Goal: Task Accomplishment & Management: Use online tool/utility

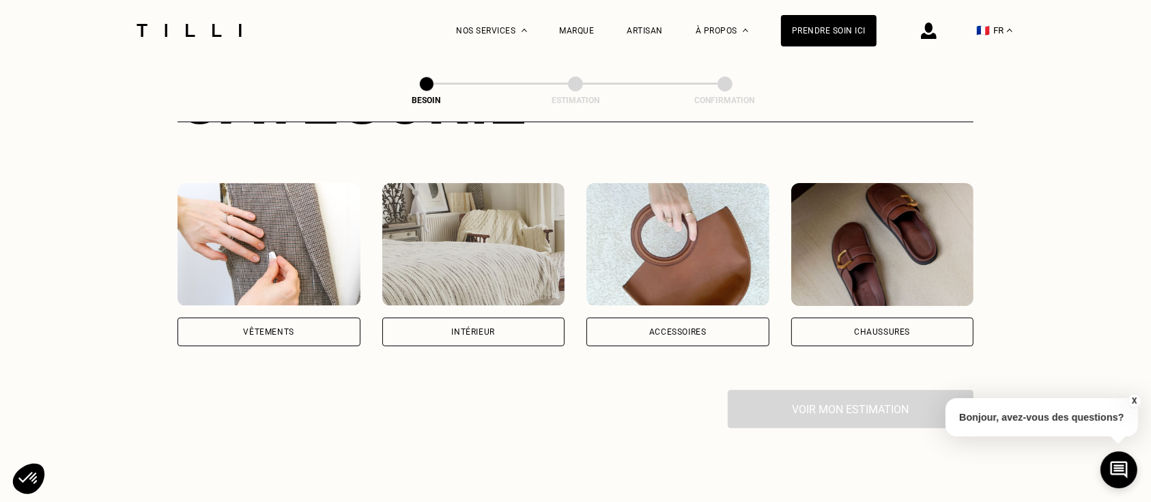
scroll to position [227, 0]
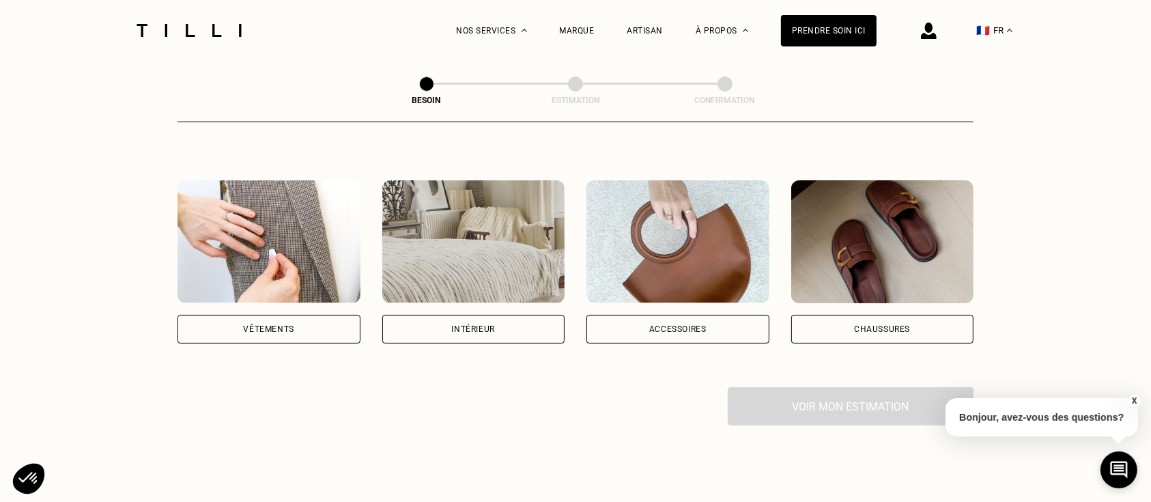
click at [264, 325] on div "Vêtements" at bounding box center [269, 329] width 51 height 8
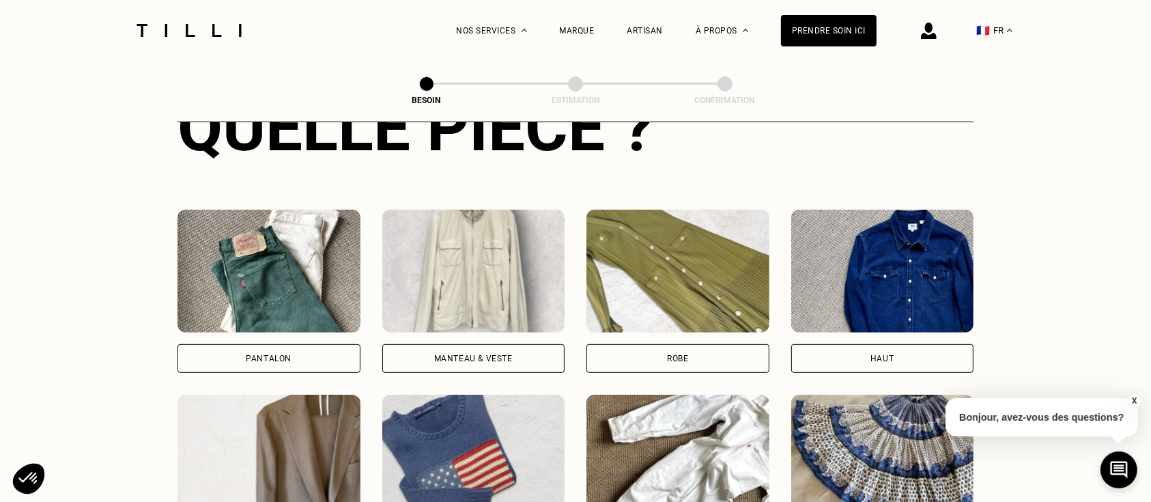
scroll to position [569, 0]
click at [240, 343] on div "Pantalon" at bounding box center [269, 357] width 183 height 29
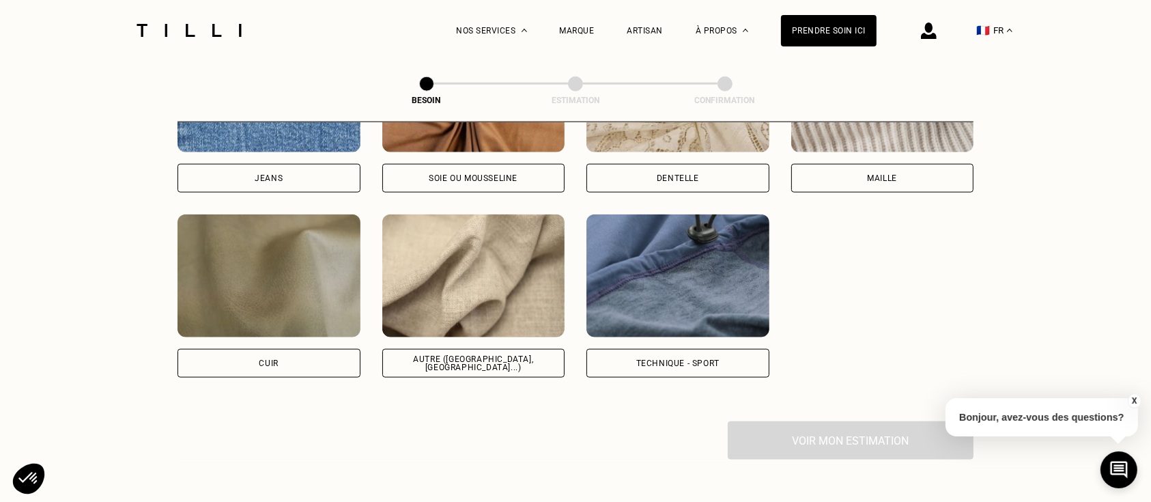
scroll to position [1579, 0]
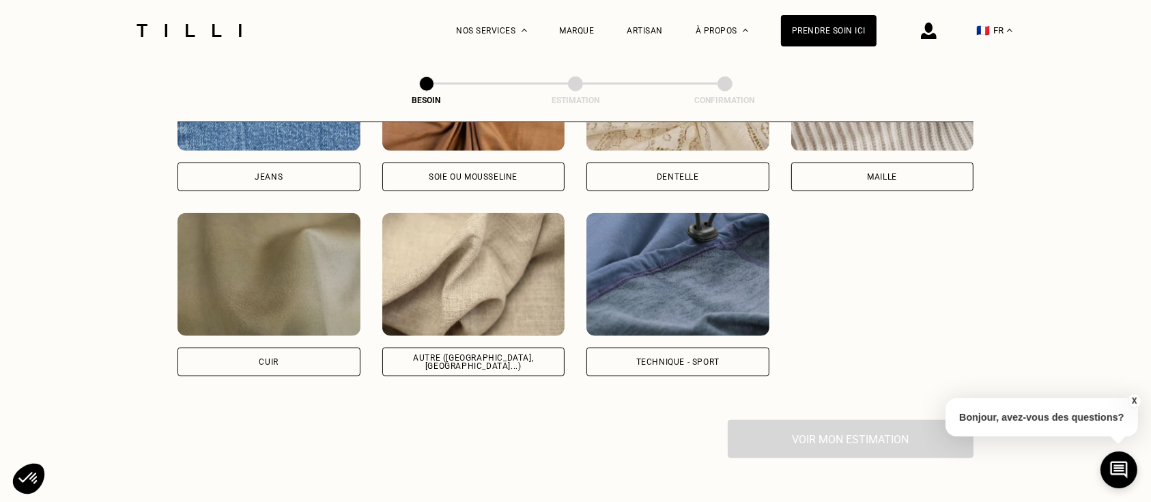
click at [500, 330] on div "Autre ([GEOGRAPHIC_DATA], [GEOGRAPHIC_DATA]...)" at bounding box center [473, 294] width 183 height 163
select select "FR"
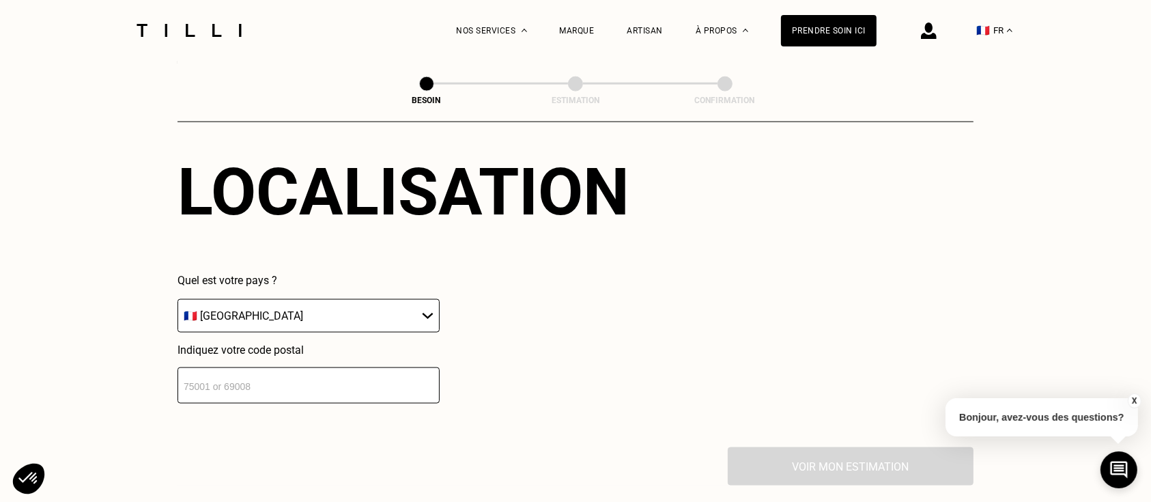
scroll to position [1899, 0]
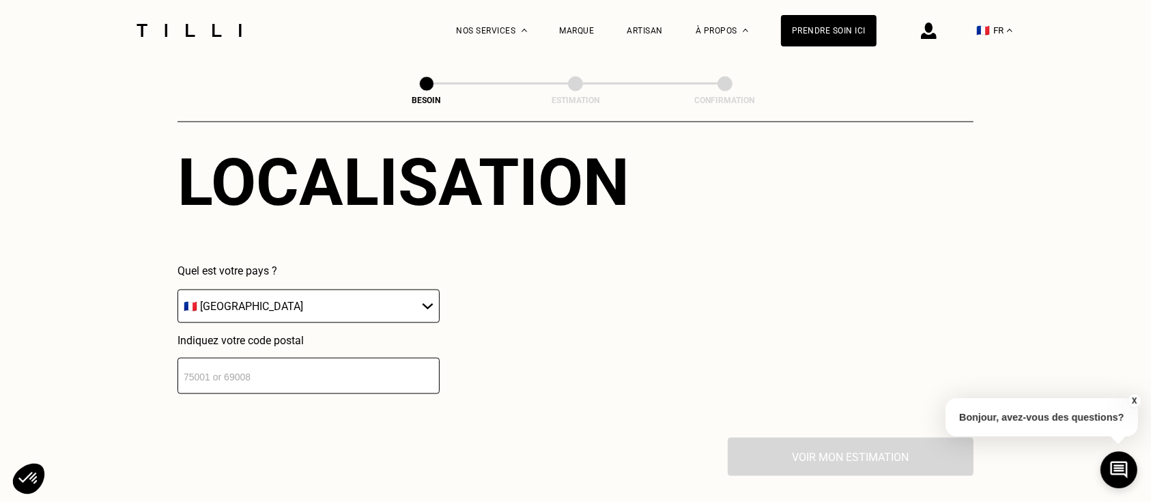
click at [226, 371] on input "number" at bounding box center [309, 376] width 262 height 36
type input "33520"
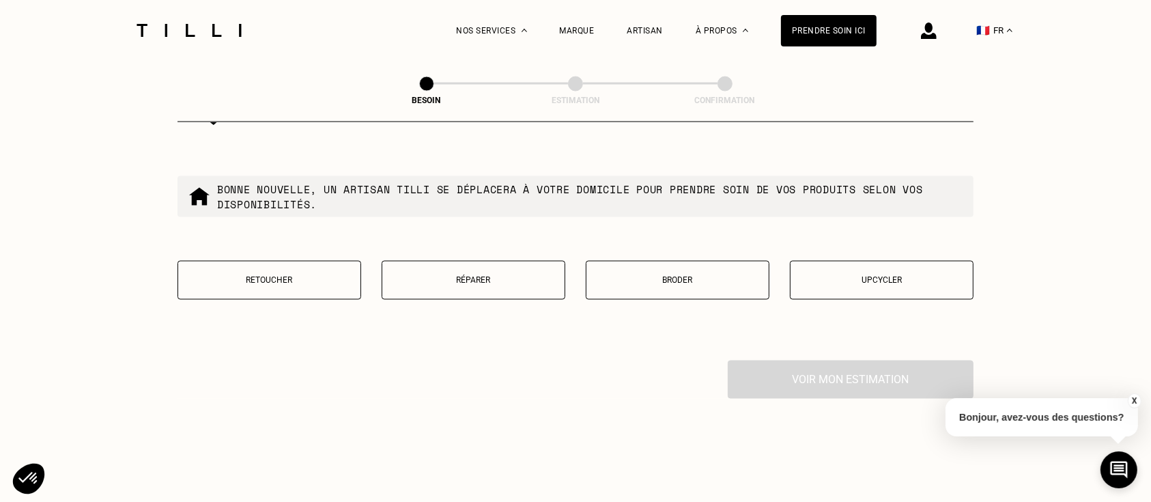
scroll to position [2332, 0]
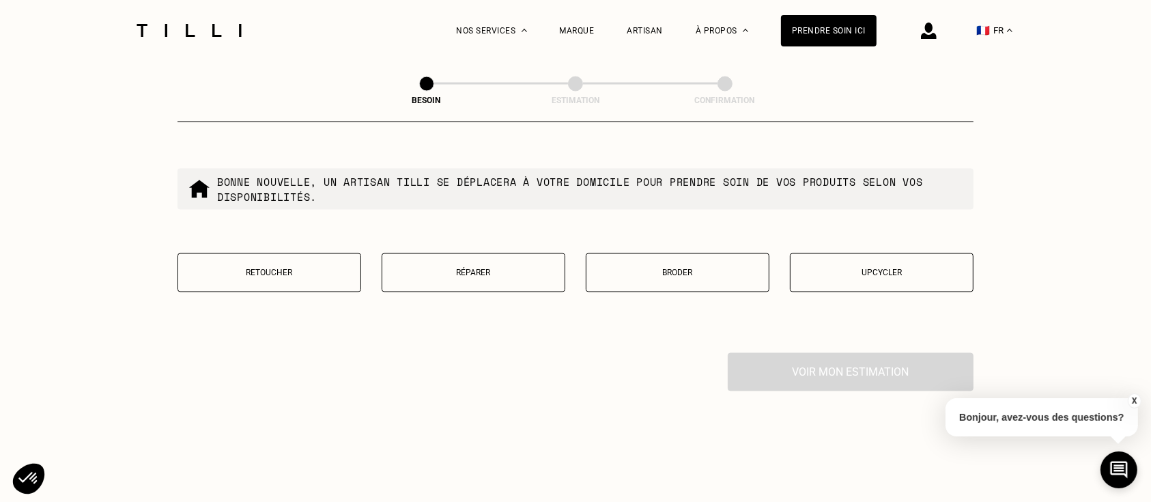
click at [302, 268] on p "Retoucher" at bounding box center [269, 273] width 169 height 10
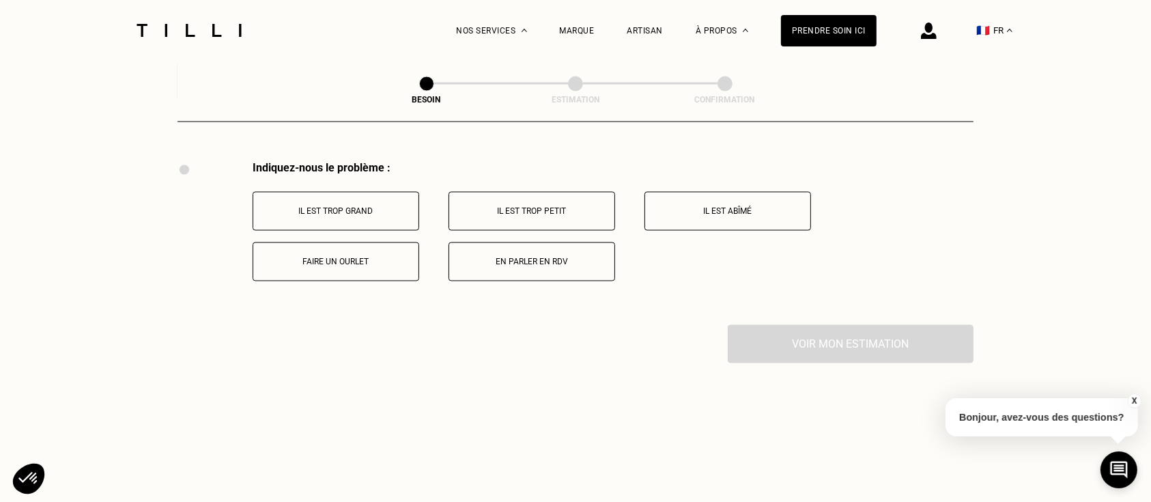
scroll to position [2527, 0]
click at [353, 203] on p "Il est trop grand" at bounding box center [336, 208] width 152 height 10
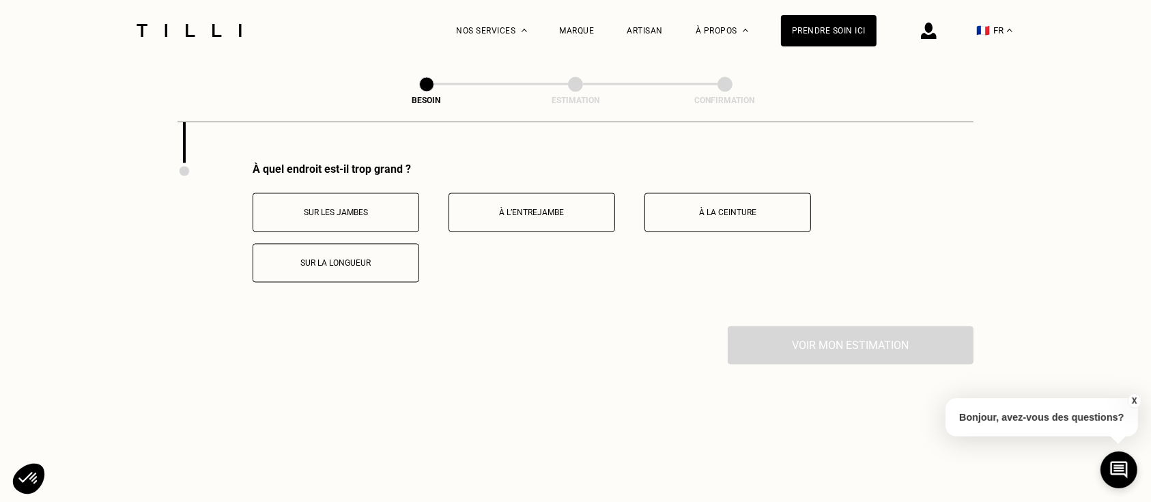
scroll to position [2690, 0]
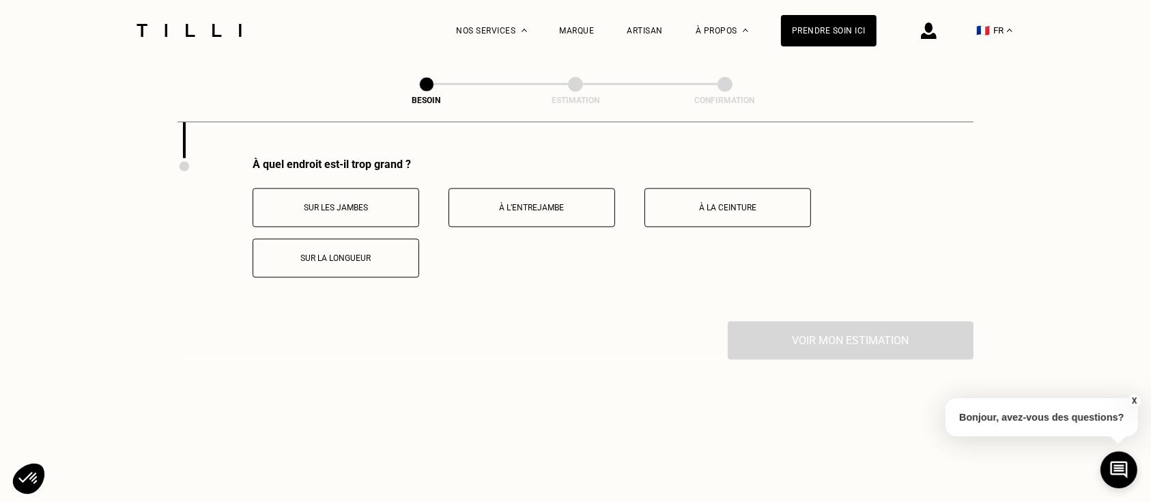
click at [353, 203] on p "Sur les jambes" at bounding box center [336, 208] width 152 height 10
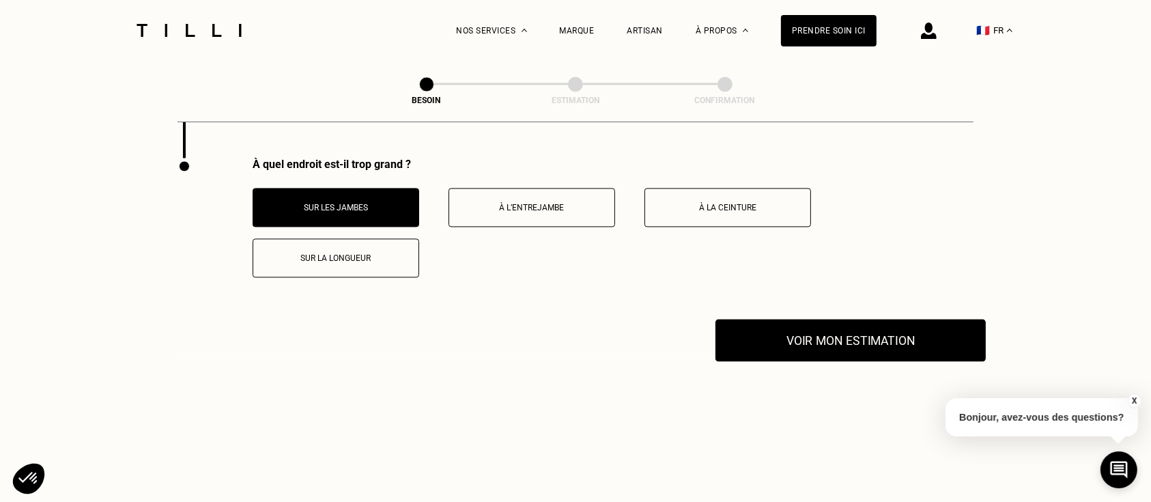
click at [763, 332] on button "Voir mon estimation" at bounding box center [851, 340] width 270 height 42
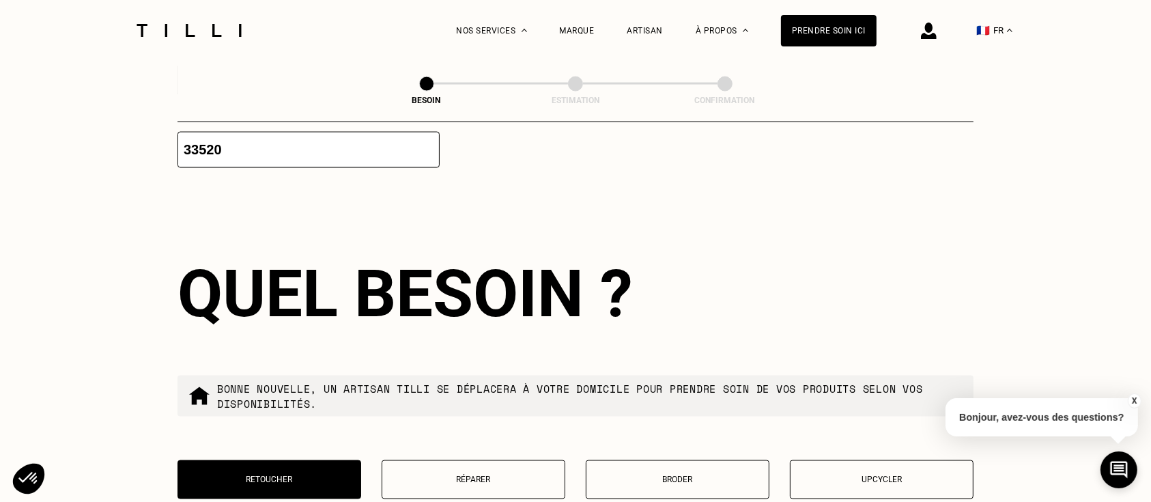
scroll to position [2205, 0]
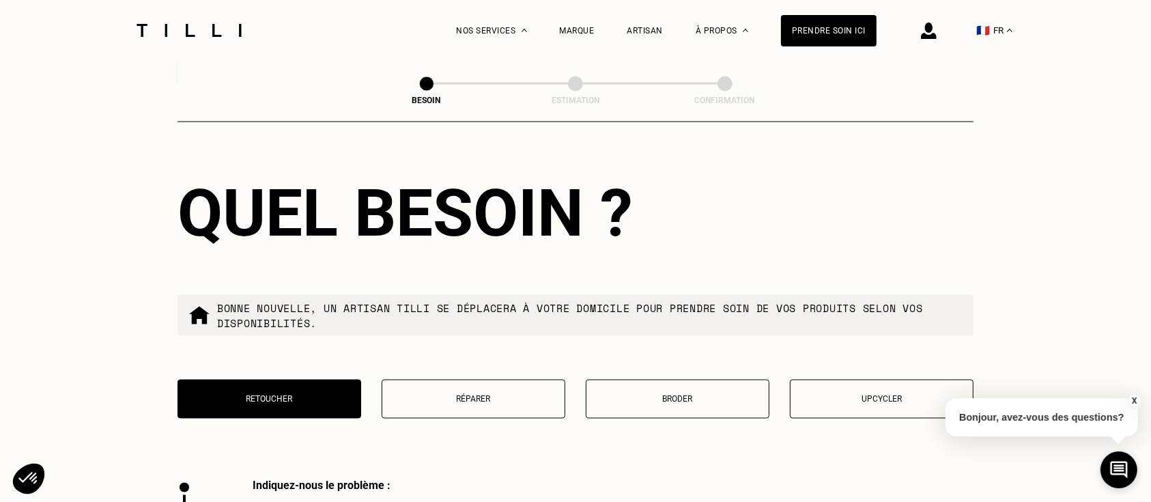
click at [479, 400] on button "Réparer" at bounding box center [474, 399] width 184 height 39
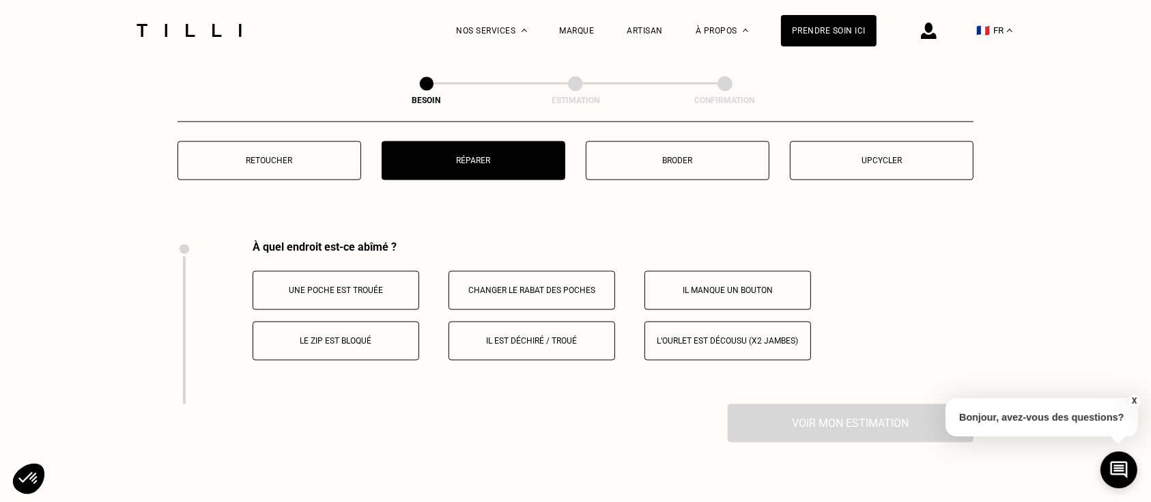
scroll to position [2439, 0]
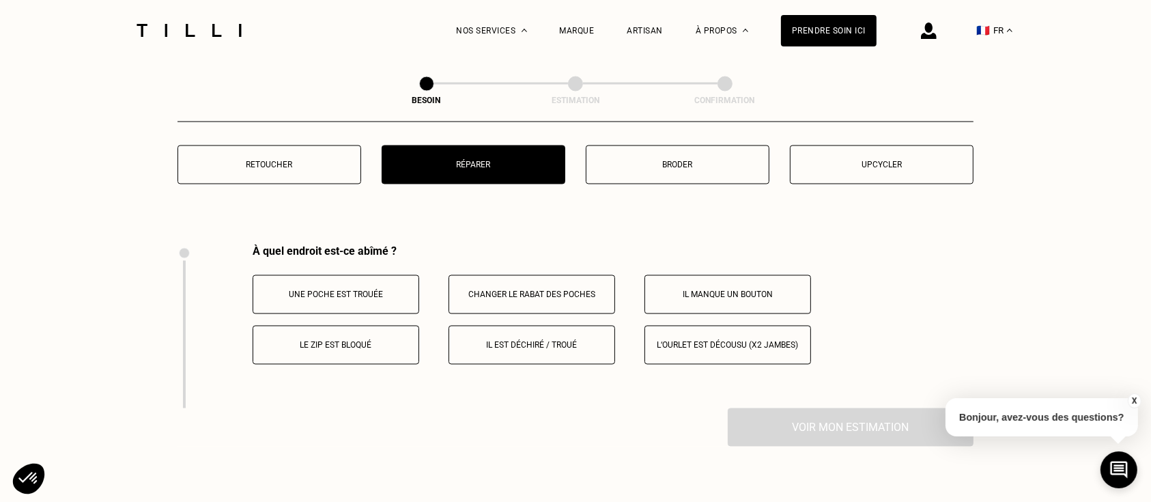
click at [550, 349] on button "Il est déchiré / troué" at bounding box center [532, 345] width 167 height 39
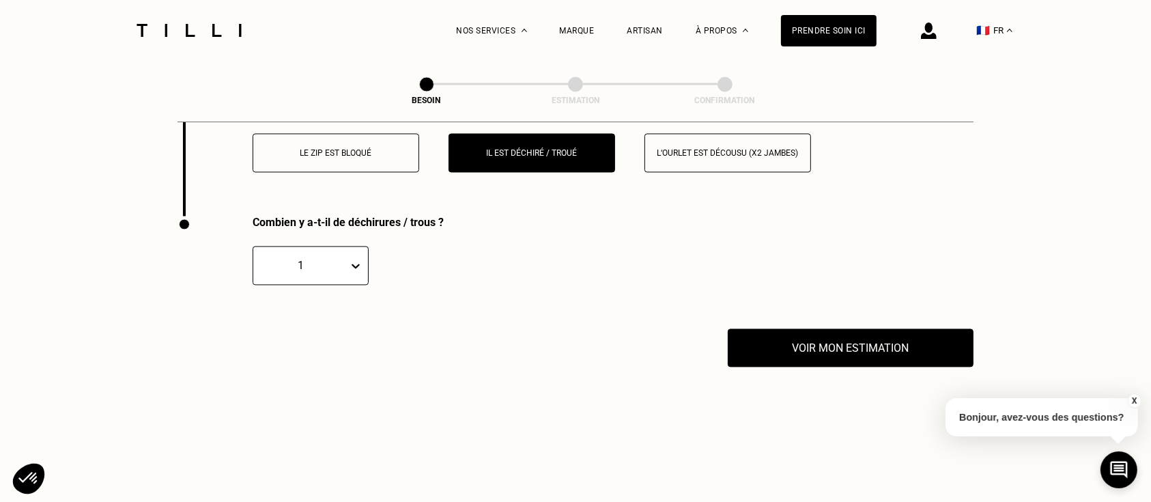
scroll to position [2692, 0]
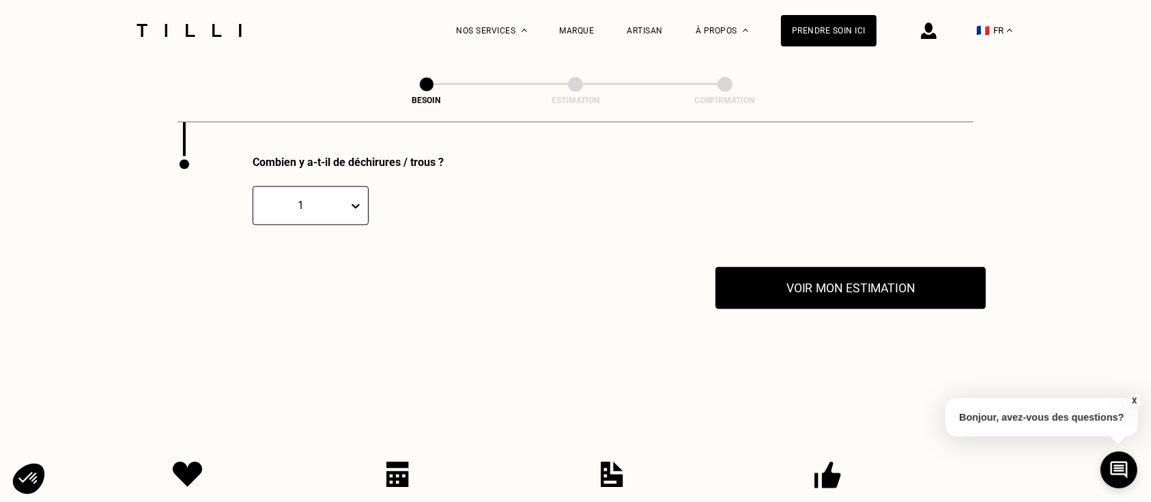
click at [832, 287] on button "Voir mon estimation" at bounding box center [851, 287] width 270 height 42
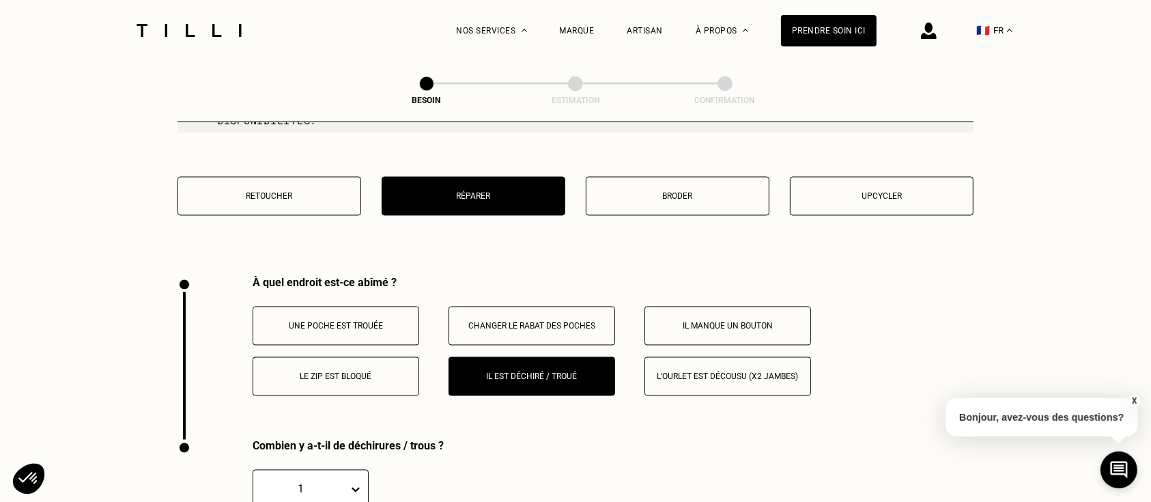
scroll to position [2407, 0]
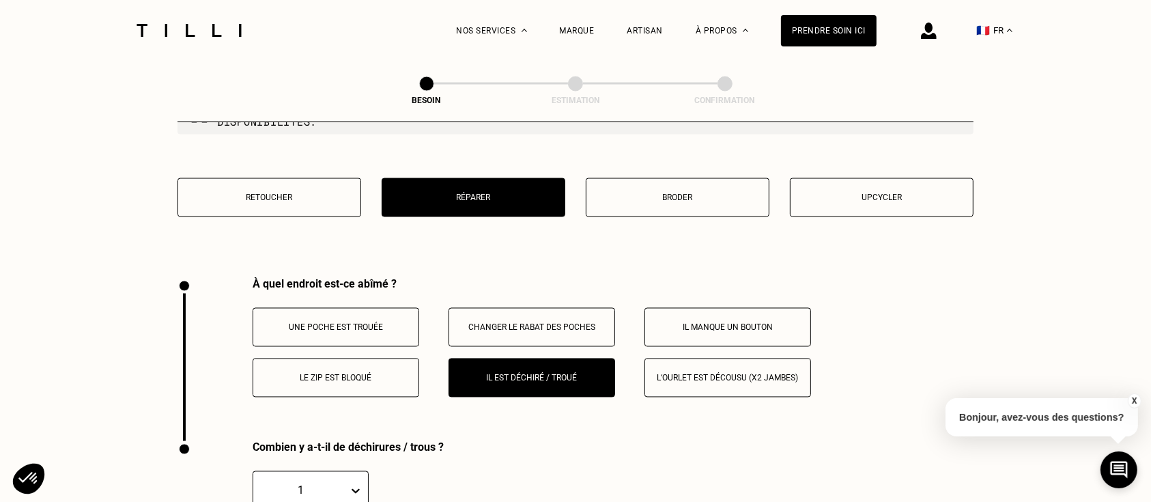
click at [728, 323] on p "Il manque un bouton" at bounding box center [728, 328] width 152 height 10
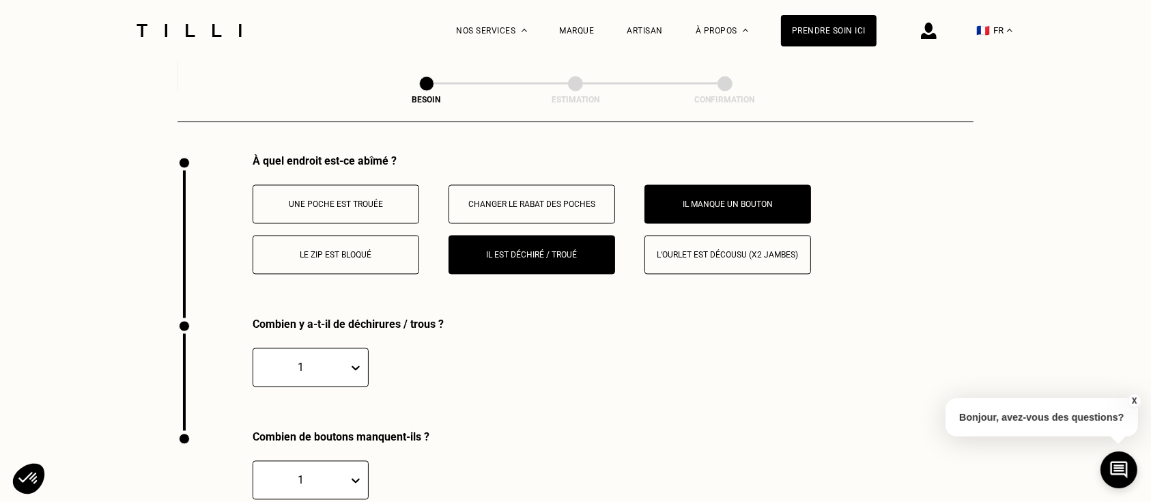
scroll to position [2529, 0]
click at [527, 236] on button "Il est déchiré / troué" at bounding box center [532, 255] width 167 height 39
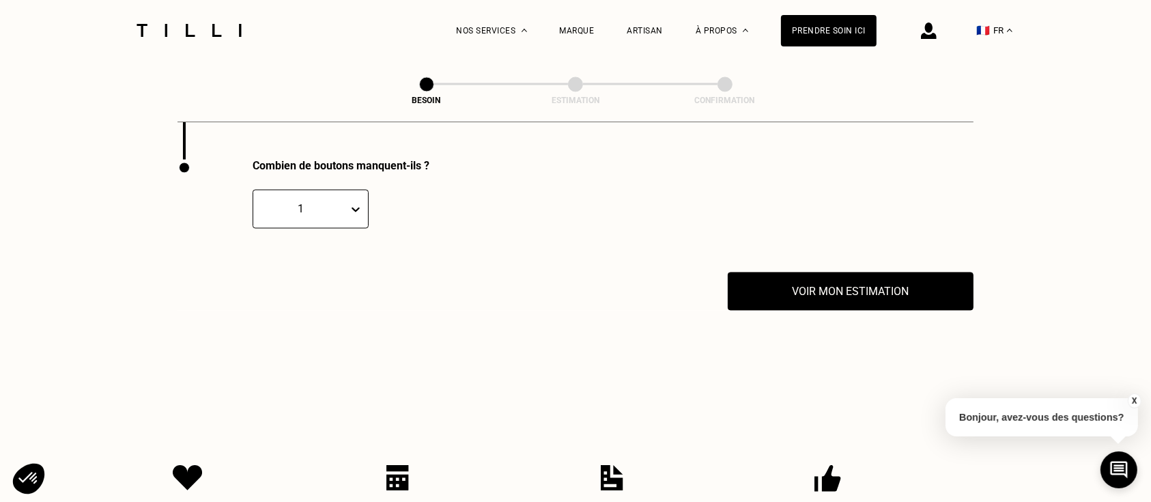
scroll to position [2690, 0]
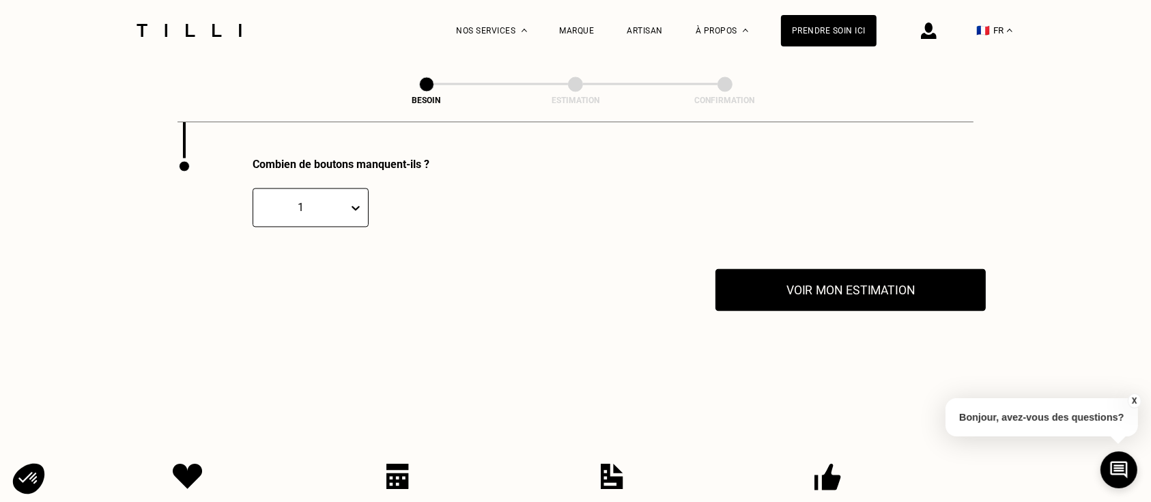
click at [825, 286] on button "Voir mon estimation" at bounding box center [851, 289] width 270 height 42
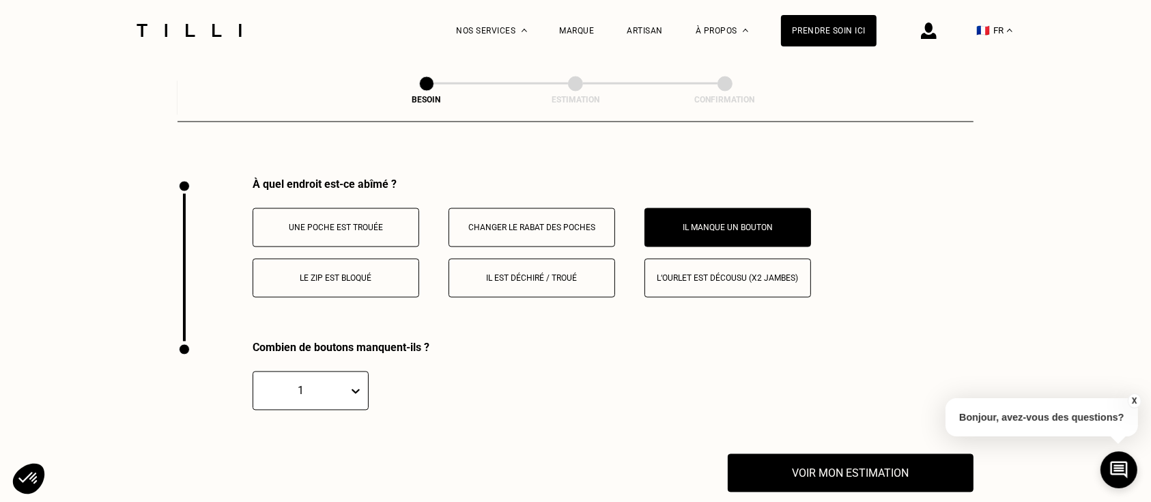
scroll to position [2473, 0]
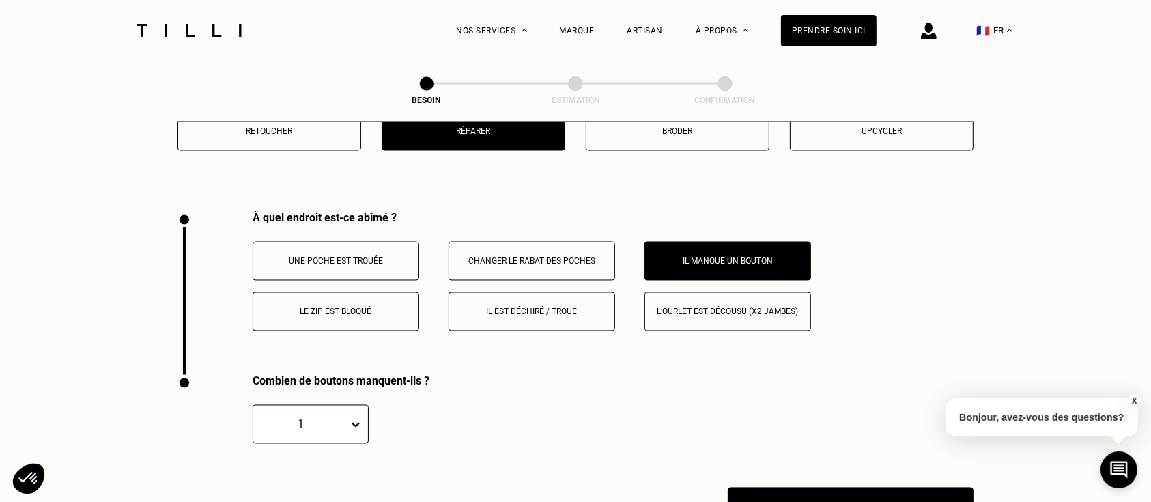
click at [547, 244] on button "Changer le rabat des poches" at bounding box center [532, 261] width 167 height 39
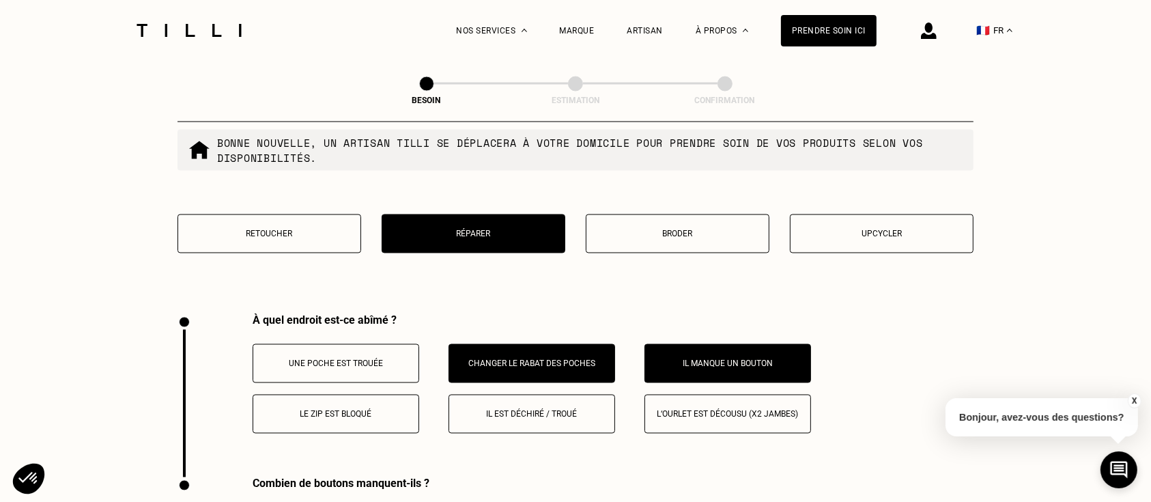
scroll to position [2370, 0]
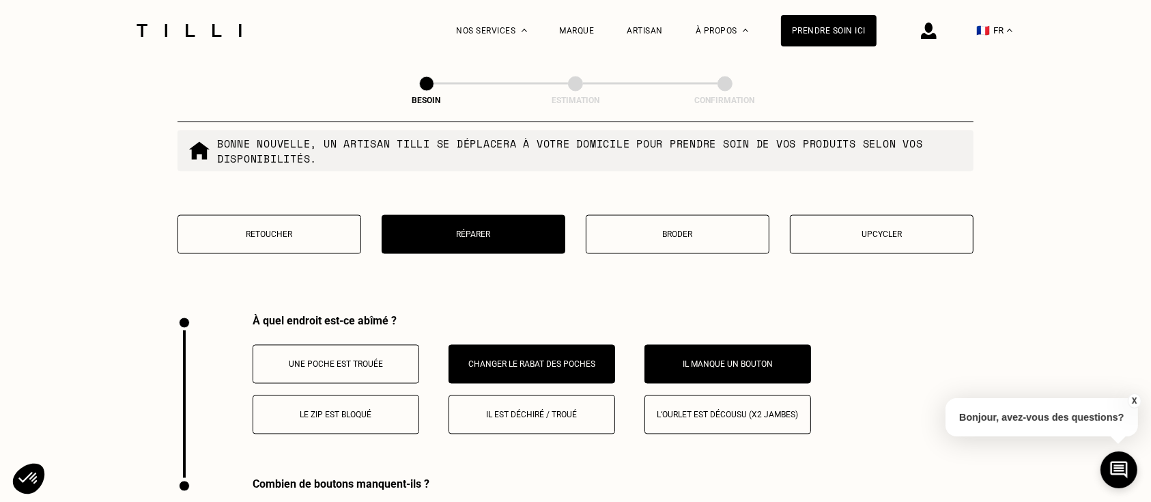
click at [238, 230] on p "Retoucher" at bounding box center [269, 235] width 169 height 10
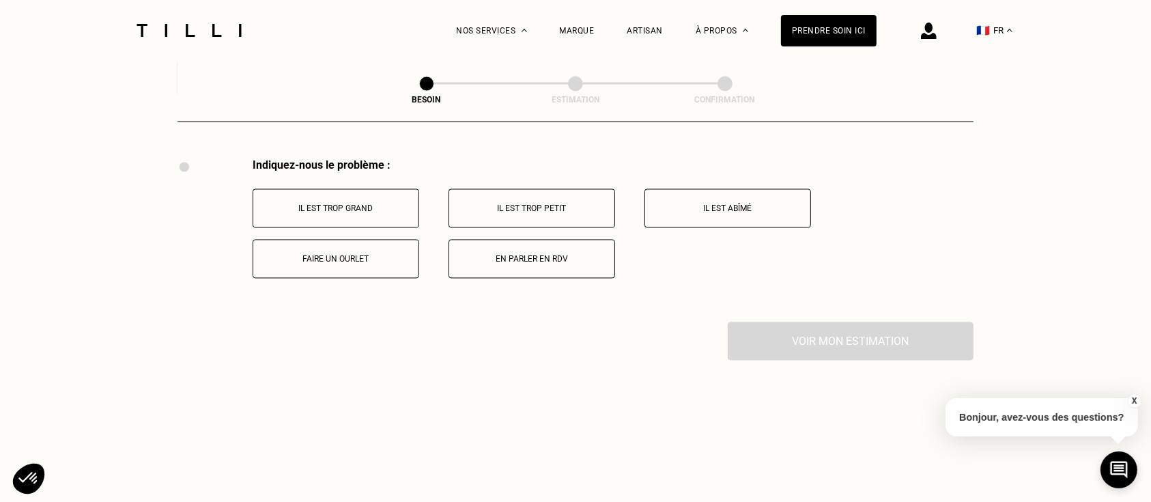
scroll to position [2527, 0]
click at [354, 193] on button "Il est trop grand" at bounding box center [336, 207] width 167 height 39
click at [716, 188] on button "À la ceinture" at bounding box center [728, 207] width 167 height 39
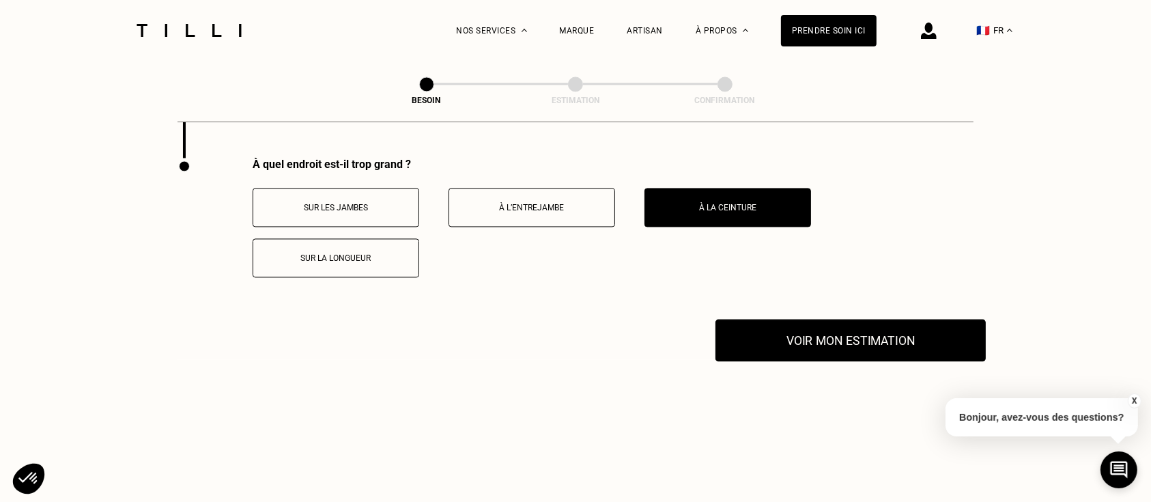
click at [825, 351] on button "Voir mon estimation" at bounding box center [851, 340] width 270 height 42
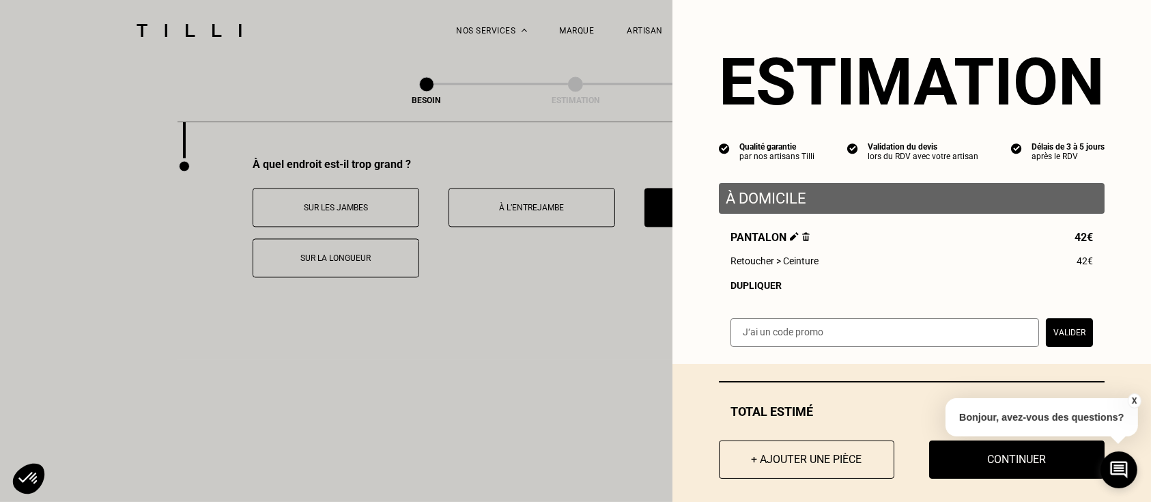
scroll to position [16, 0]
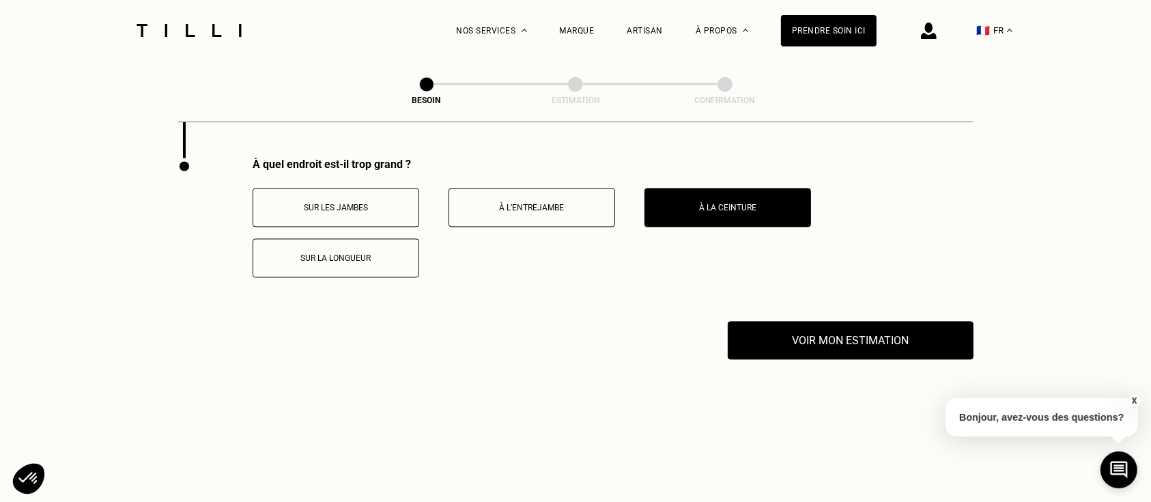
click at [1136, 399] on button "X" at bounding box center [1134, 400] width 14 height 15
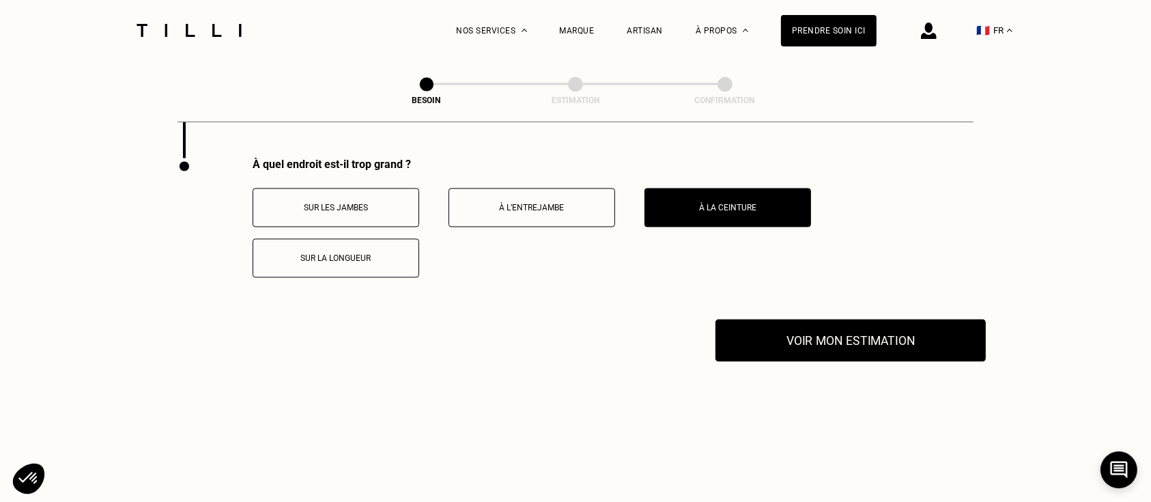
click at [858, 320] on button "Voir mon estimation" at bounding box center [851, 340] width 270 height 42
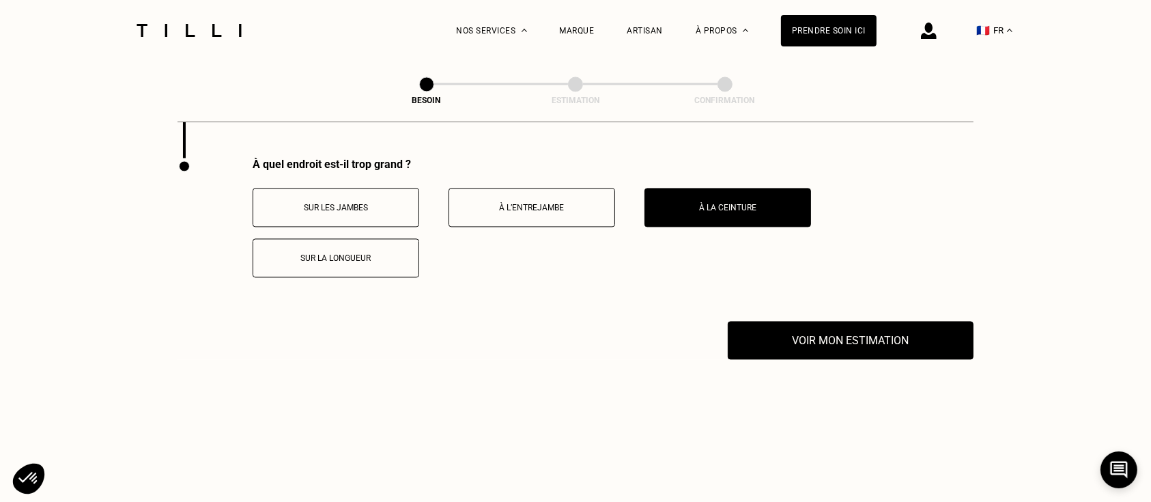
click at [336, 194] on button "Sur les jambes" at bounding box center [336, 207] width 167 height 39
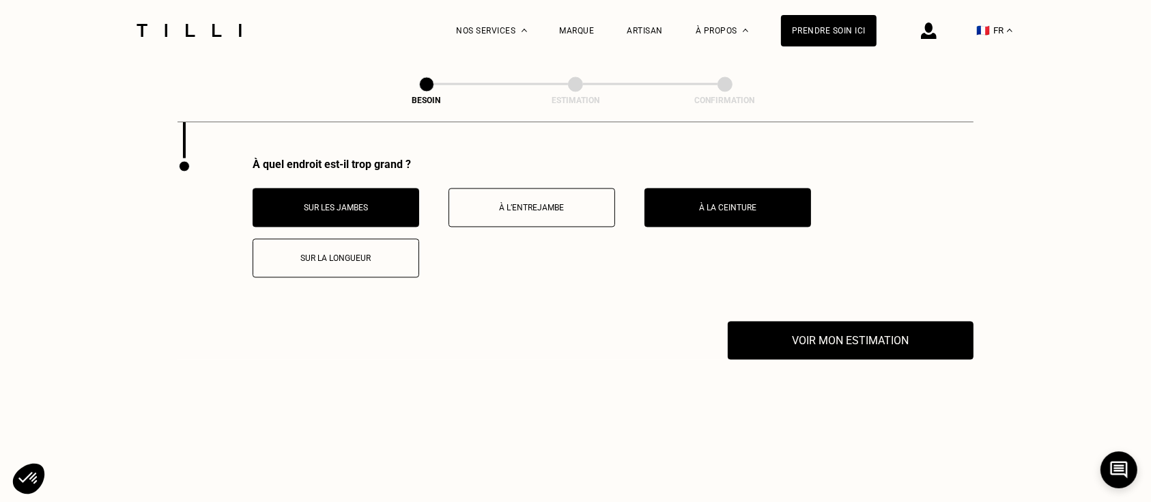
click at [757, 216] on button "À la ceinture" at bounding box center [728, 207] width 167 height 39
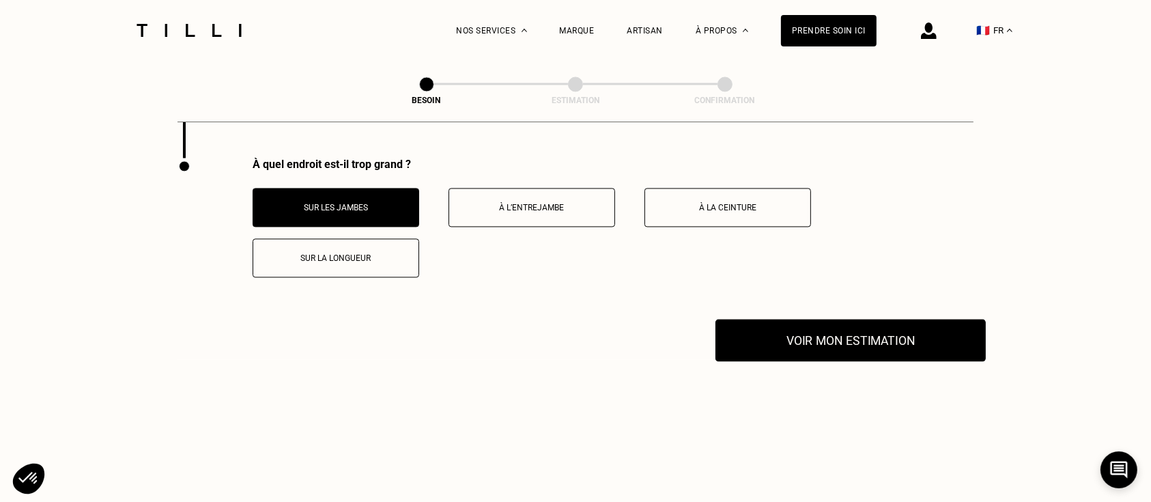
click at [858, 341] on button "Voir mon estimation" at bounding box center [851, 340] width 270 height 42
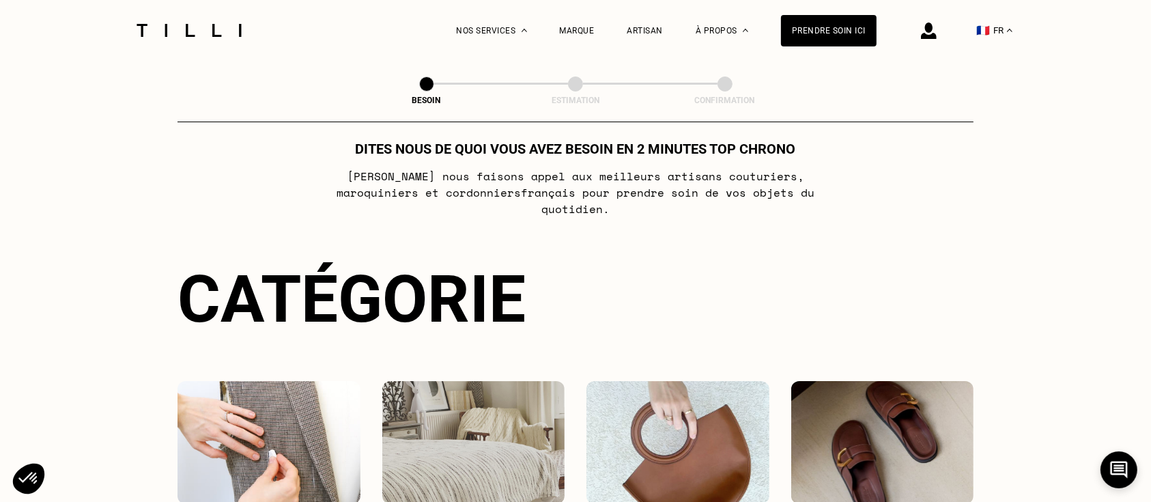
scroll to position [0, 0]
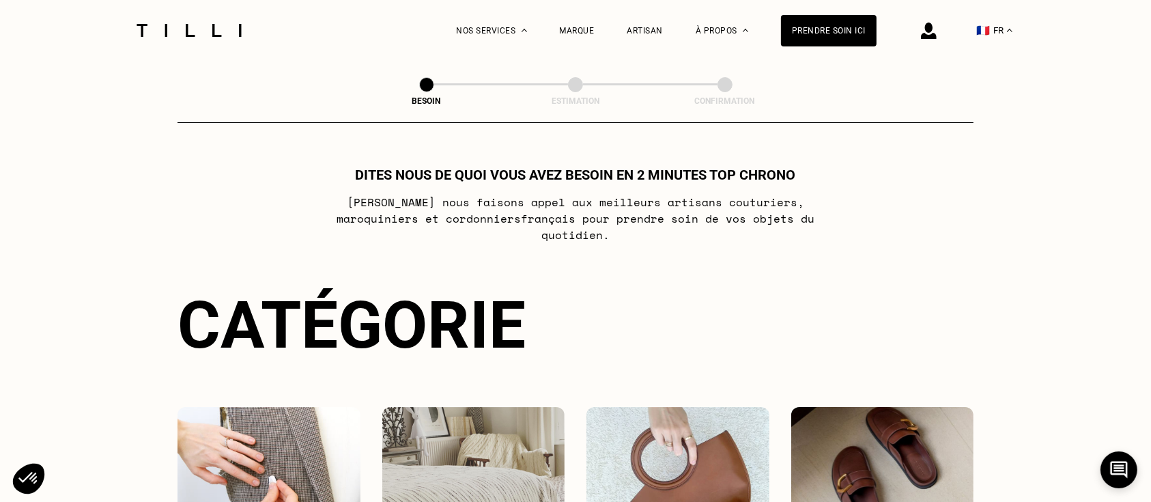
click at [190, 36] on img at bounding box center [189, 30] width 115 height 13
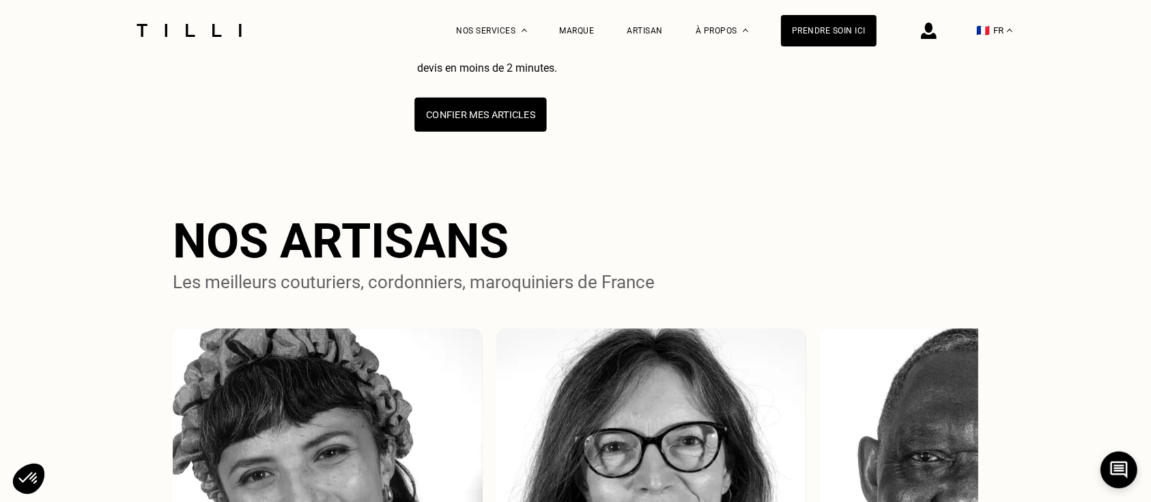
scroll to position [786, 0]
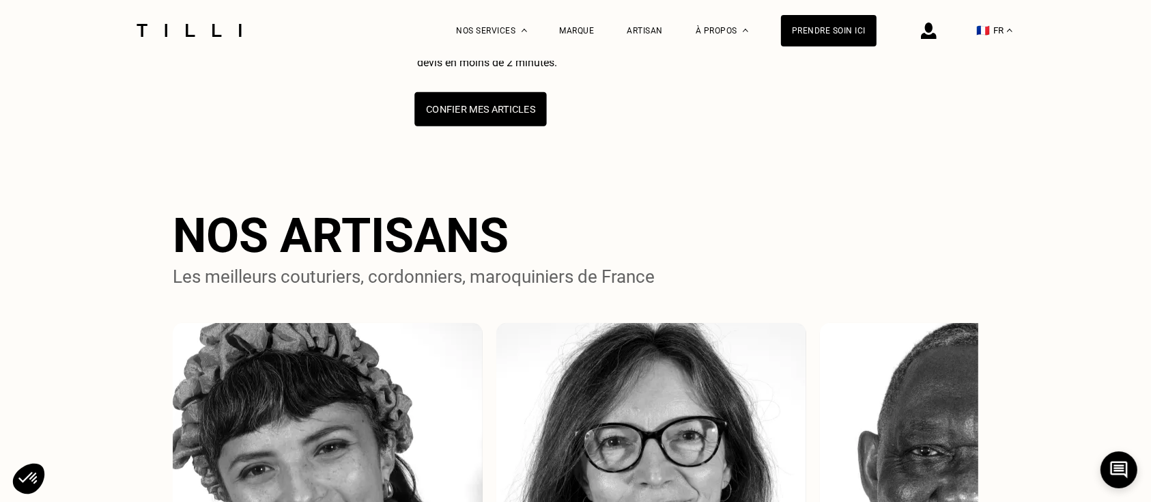
click at [477, 126] on button "Confier mes articles" at bounding box center [480, 109] width 132 height 34
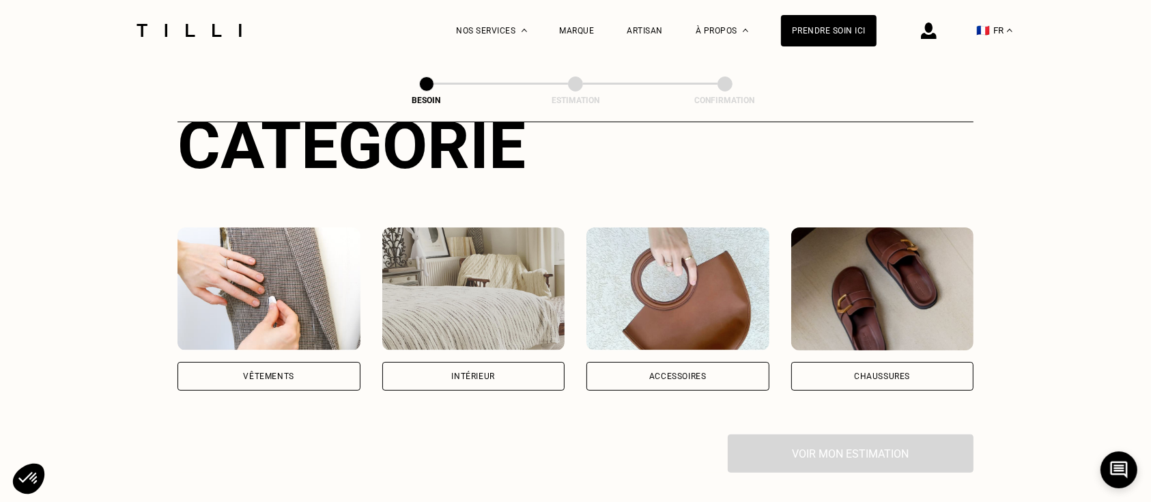
scroll to position [230, 0]
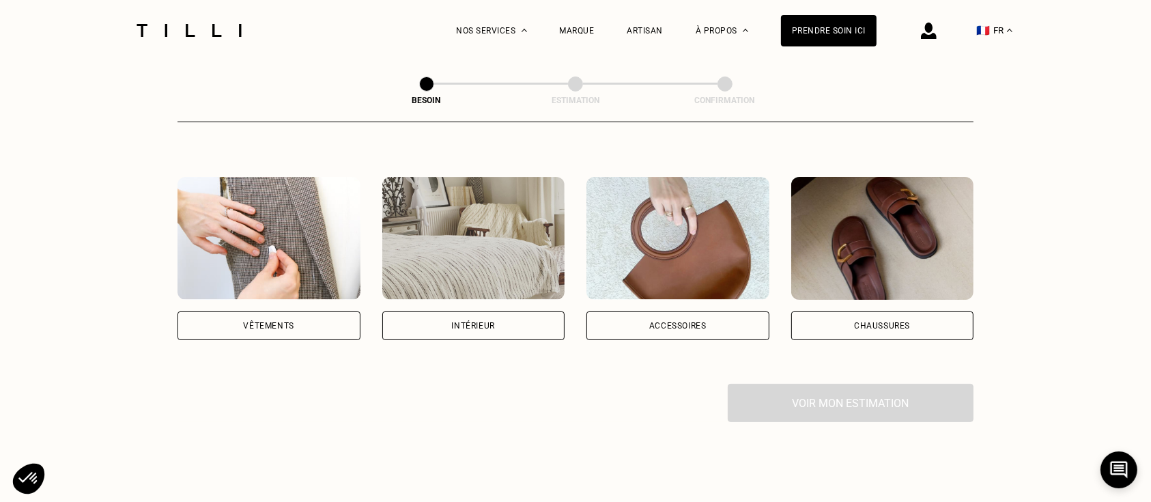
click at [890, 322] on div "Chaussures" at bounding box center [882, 326] width 56 height 8
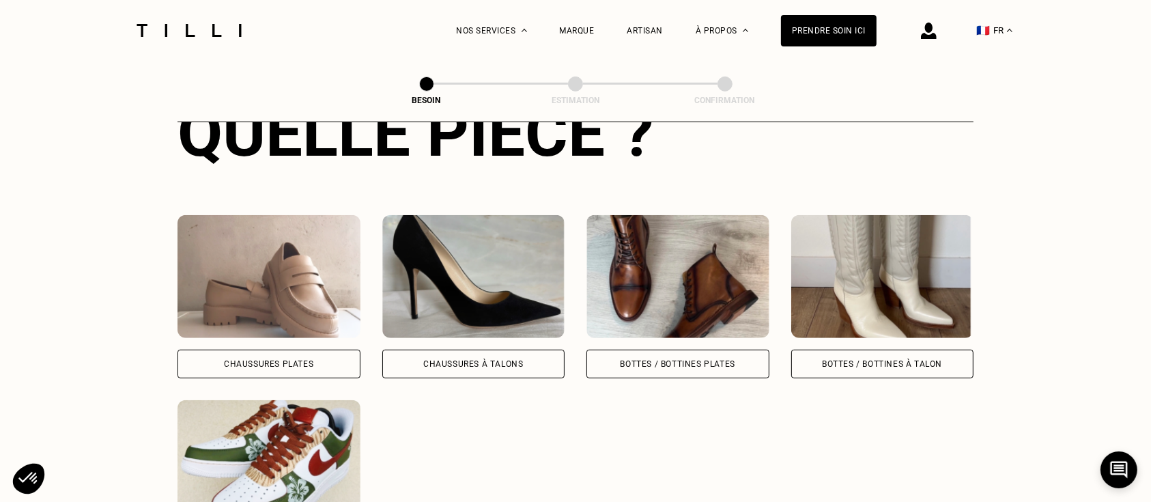
scroll to position [563, 0]
click at [688, 359] on div "Bottes / Bottines plates" at bounding box center [677, 363] width 183 height 29
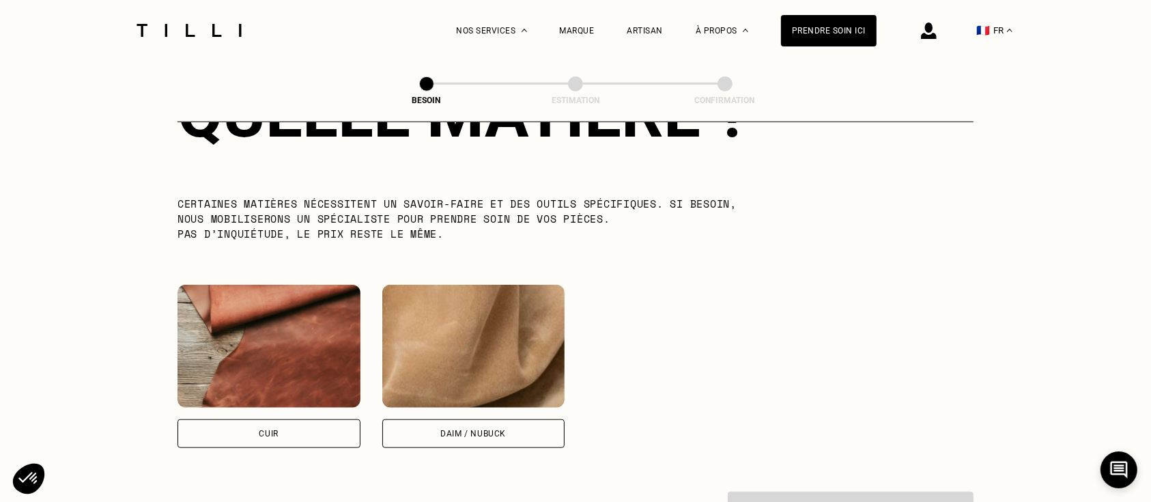
scroll to position [1180, 0]
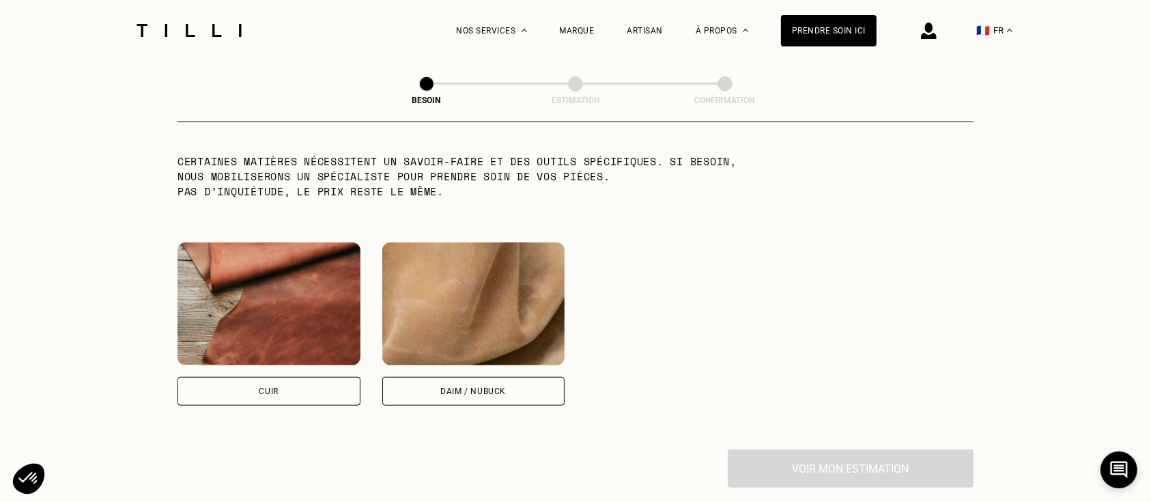
click at [284, 382] on div "Cuir" at bounding box center [269, 391] width 183 height 29
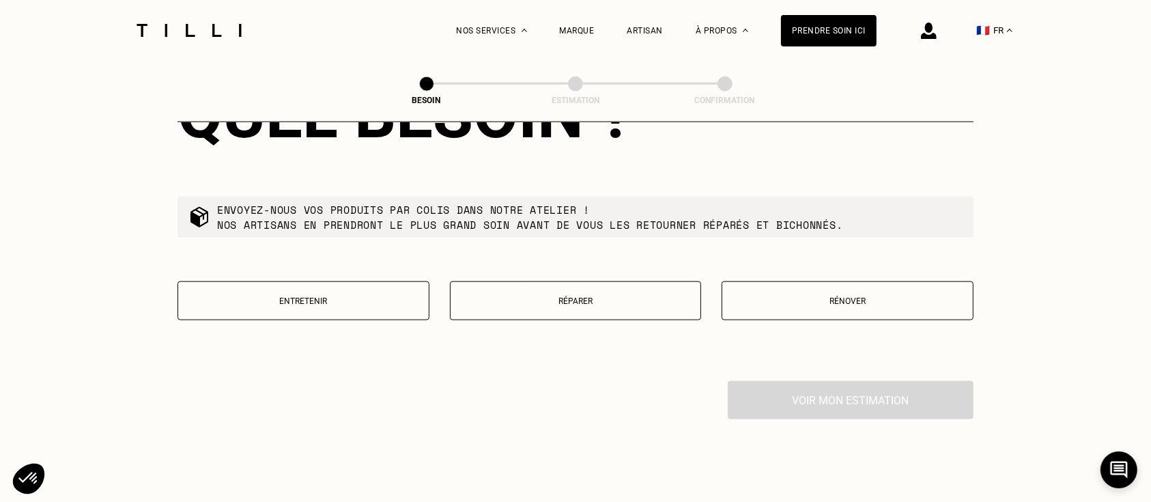
scroll to position [1597, 0]
click at [597, 298] on button "Réparer" at bounding box center [576, 300] width 252 height 39
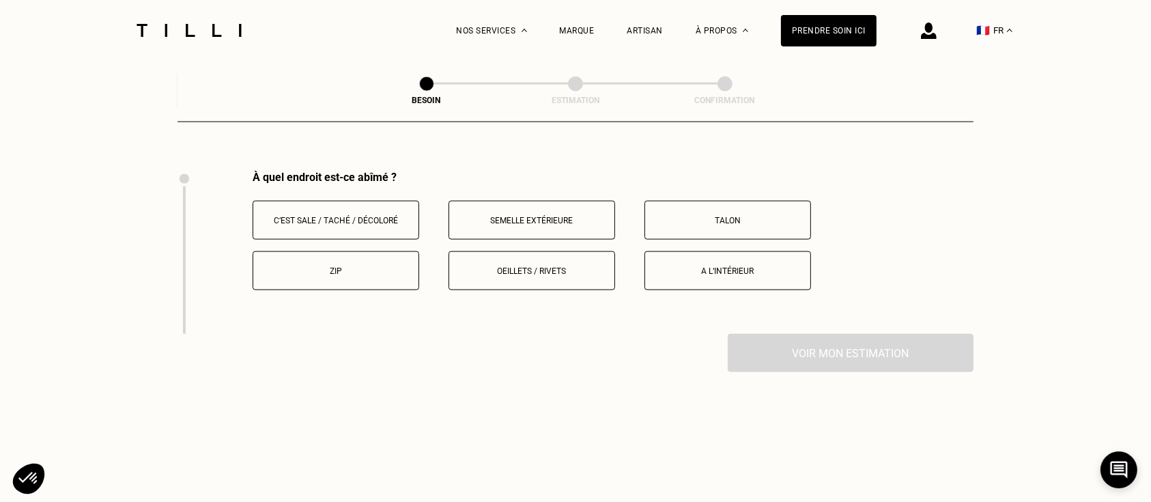
scroll to position [1816, 0]
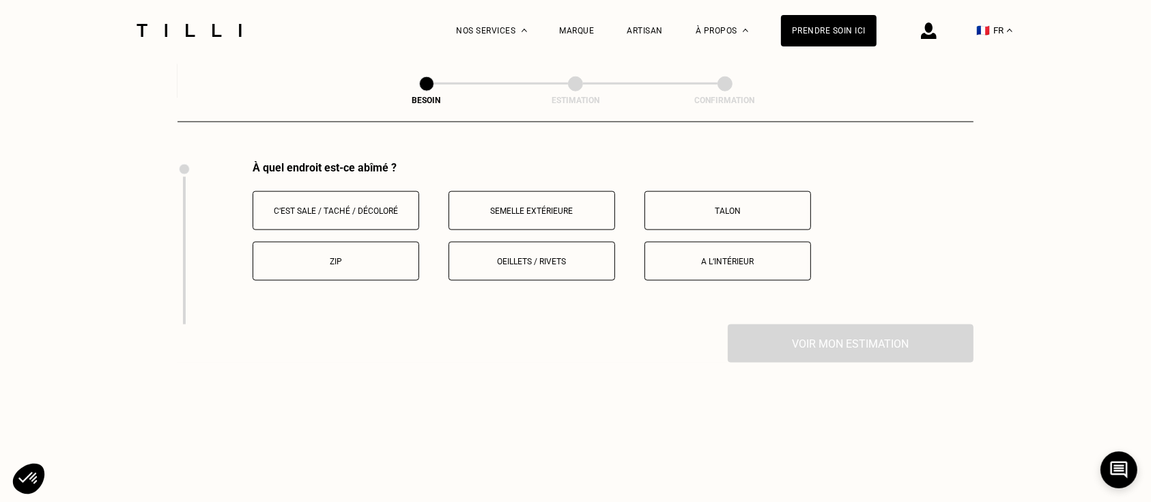
click at [563, 210] on button "Semelle extérieure" at bounding box center [532, 210] width 167 height 39
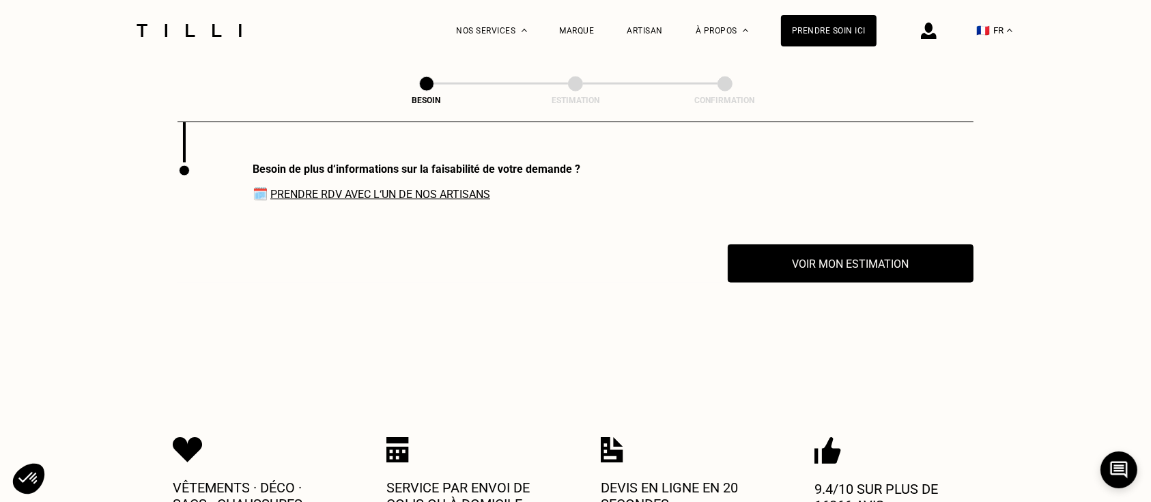
scroll to position [1980, 0]
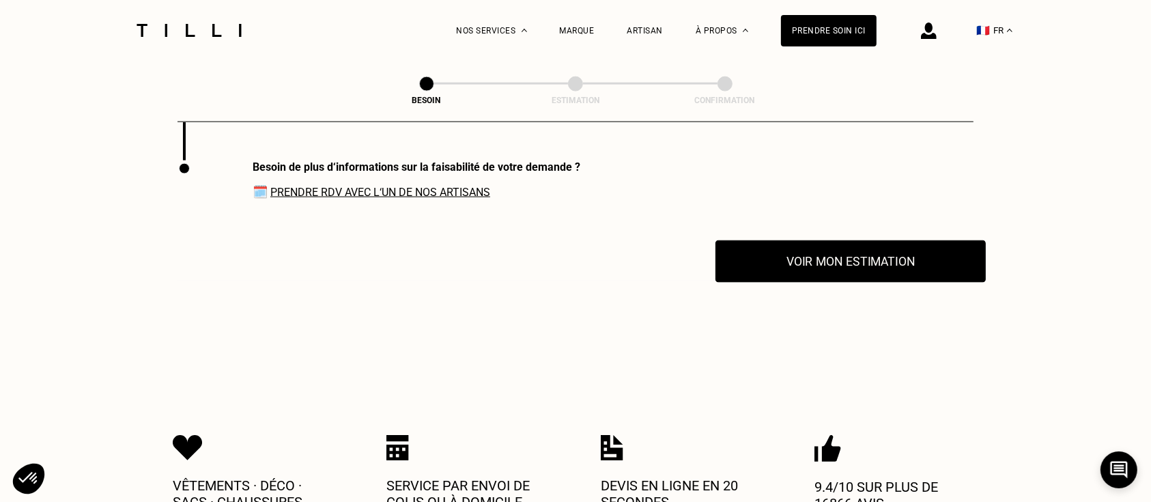
click at [861, 261] on button "Voir mon estimation" at bounding box center [851, 261] width 270 height 42
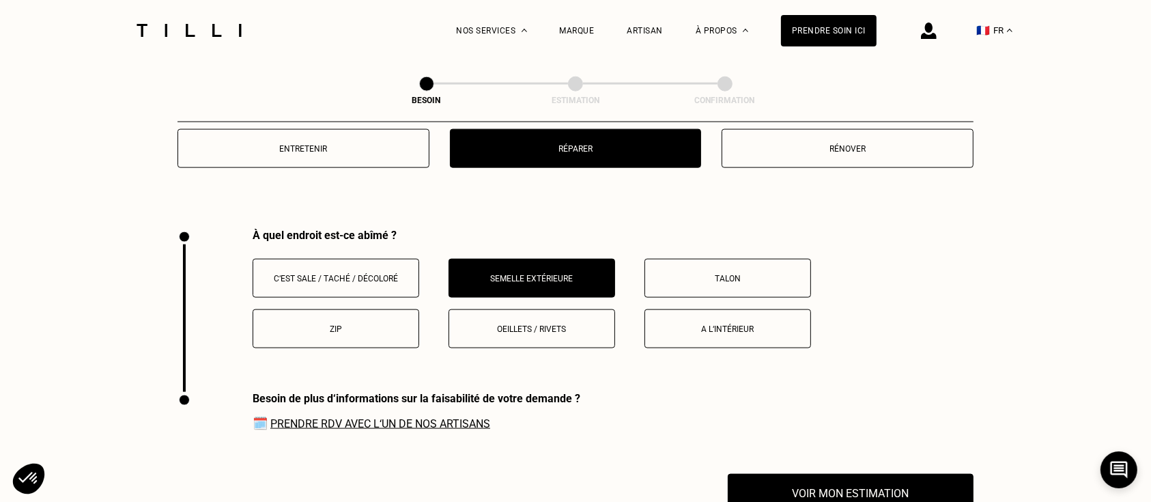
scroll to position [1754, 0]
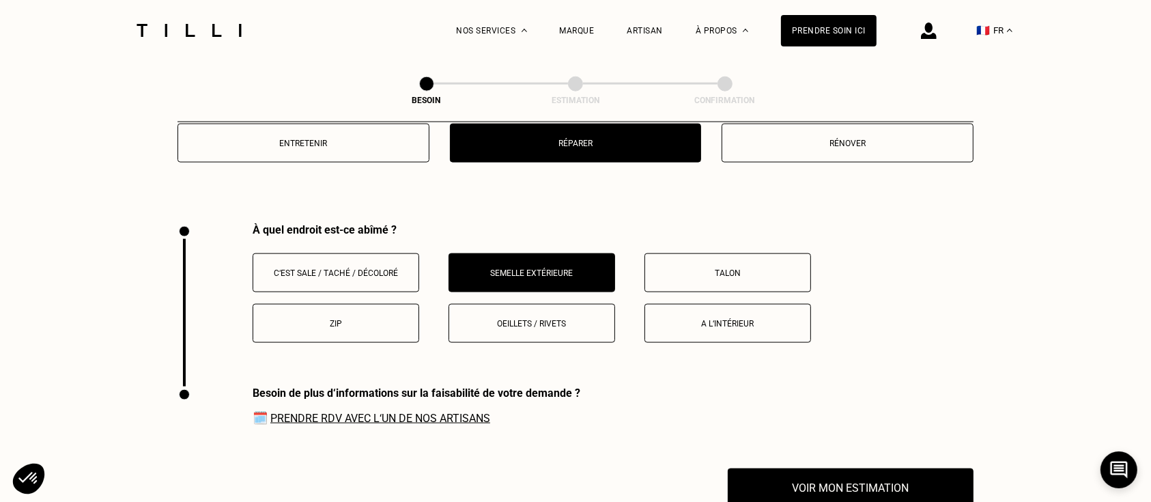
click at [679, 257] on button "Talon" at bounding box center [728, 272] width 167 height 39
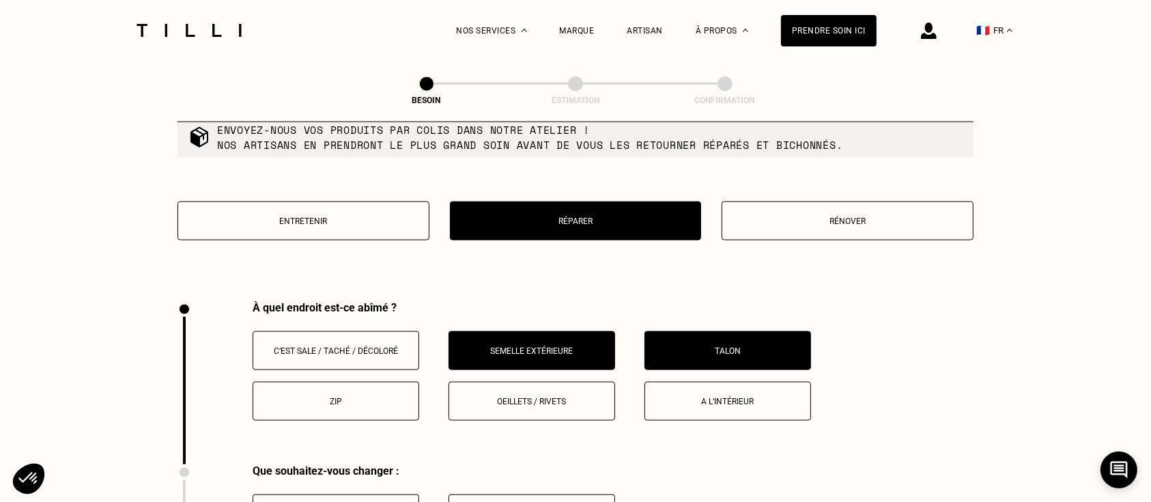
scroll to position [1674, 0]
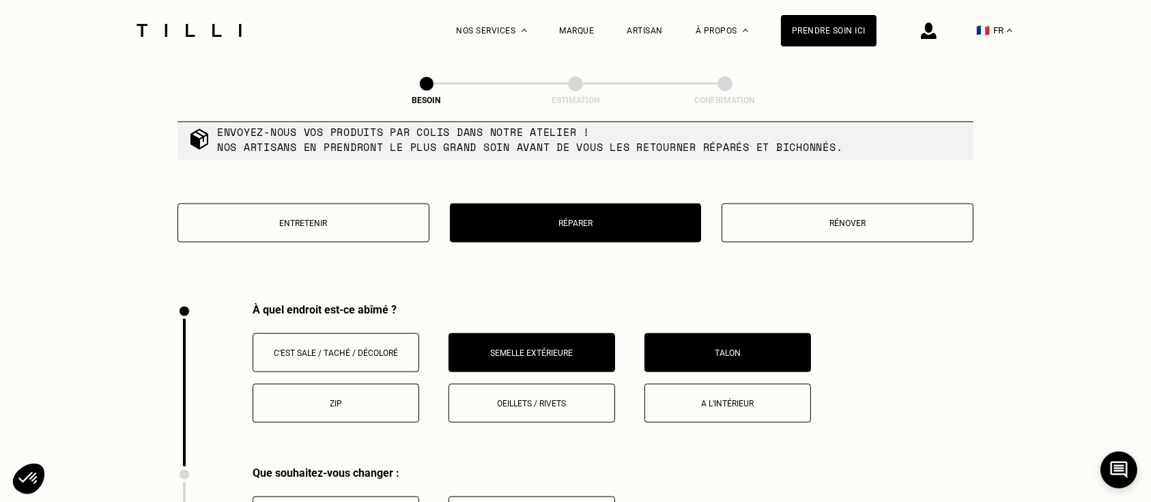
click at [485, 335] on button "Semelle extérieure" at bounding box center [532, 352] width 167 height 39
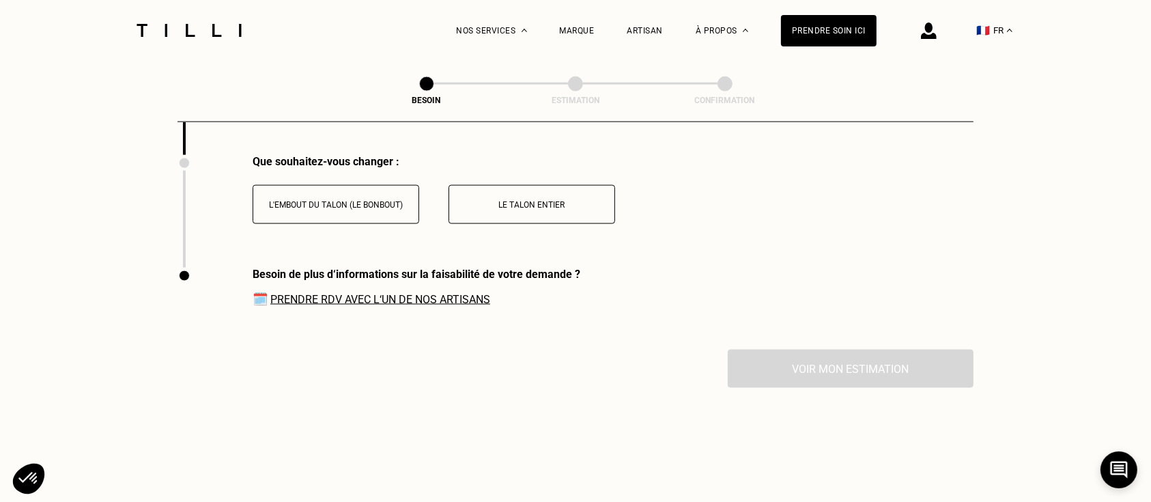
scroll to position [1983, 0]
click at [543, 202] on p "Le talon entier" at bounding box center [532, 207] width 152 height 10
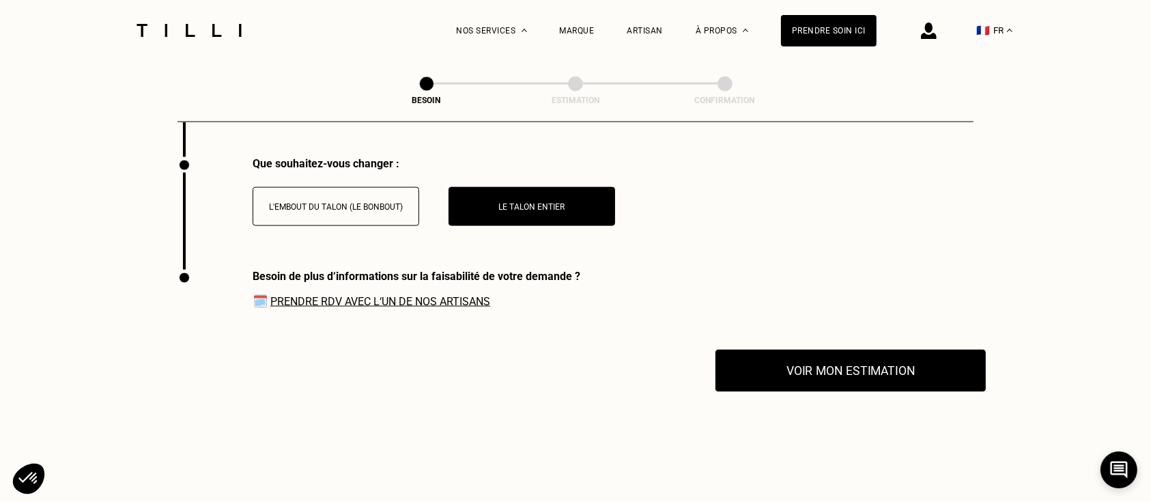
click at [793, 378] on button "Voir mon estimation" at bounding box center [851, 371] width 270 height 42
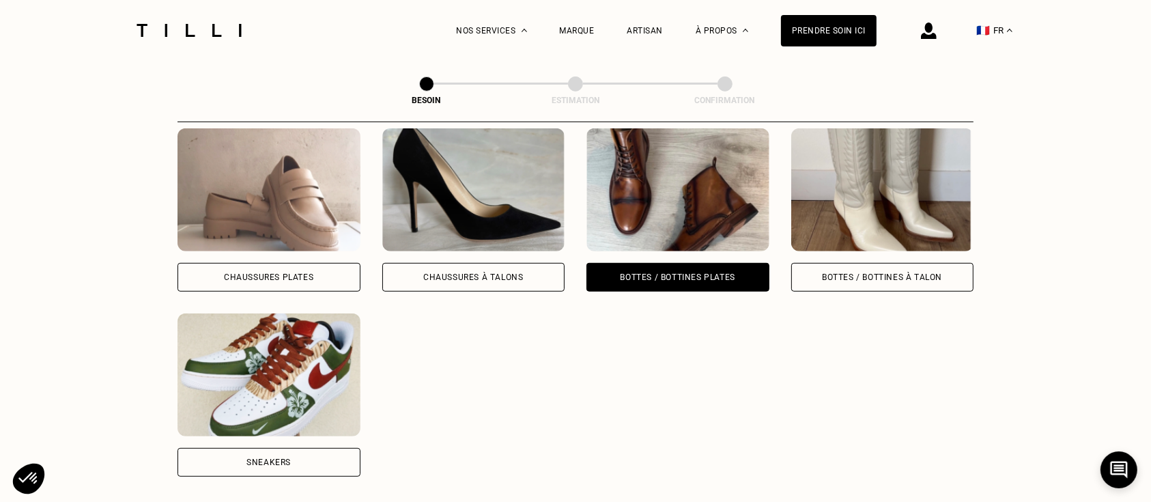
scroll to position [650, 0]
click at [287, 350] on img at bounding box center [269, 374] width 183 height 123
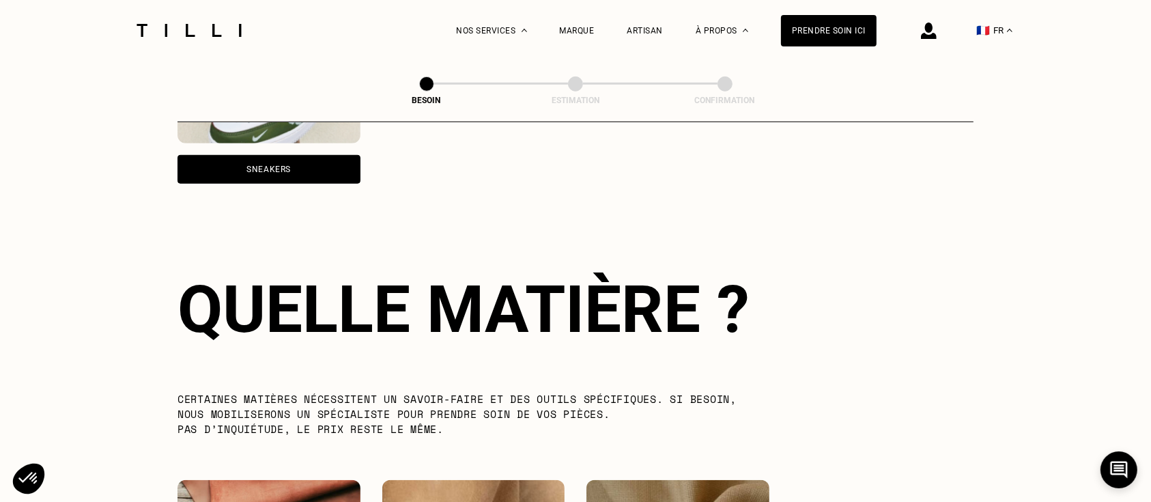
scroll to position [558, 0]
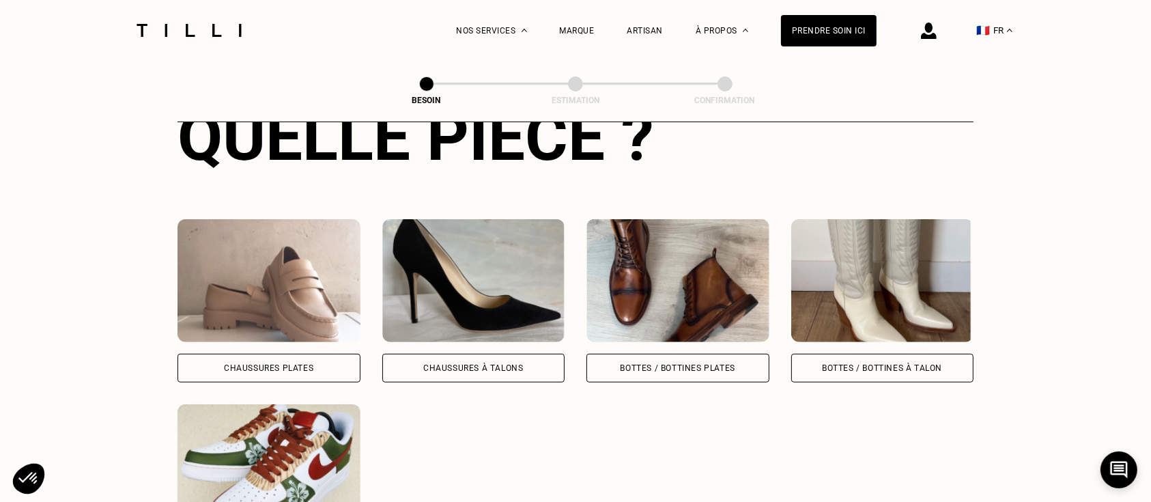
click at [617, 283] on img at bounding box center [677, 280] width 183 height 123
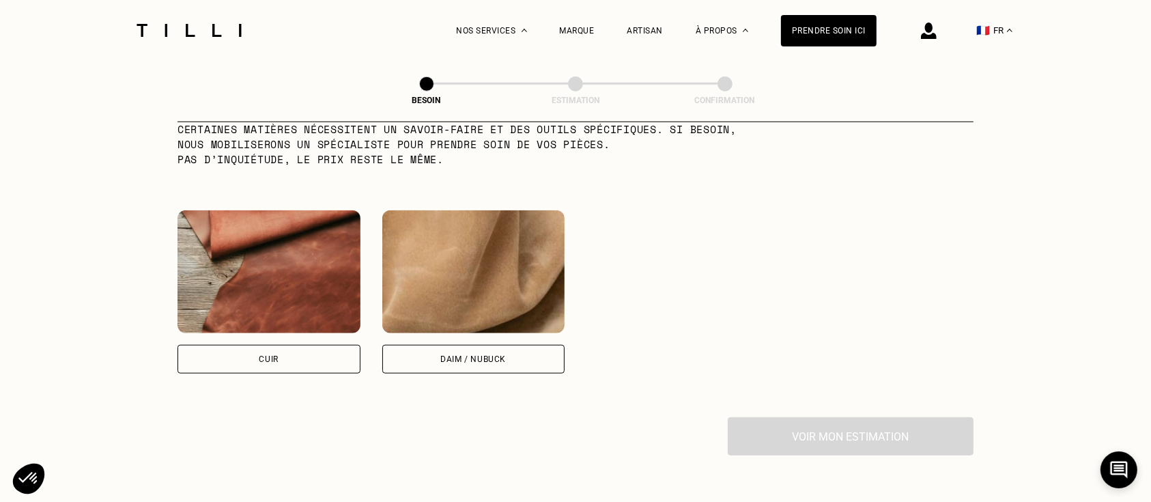
scroll to position [1217, 0]
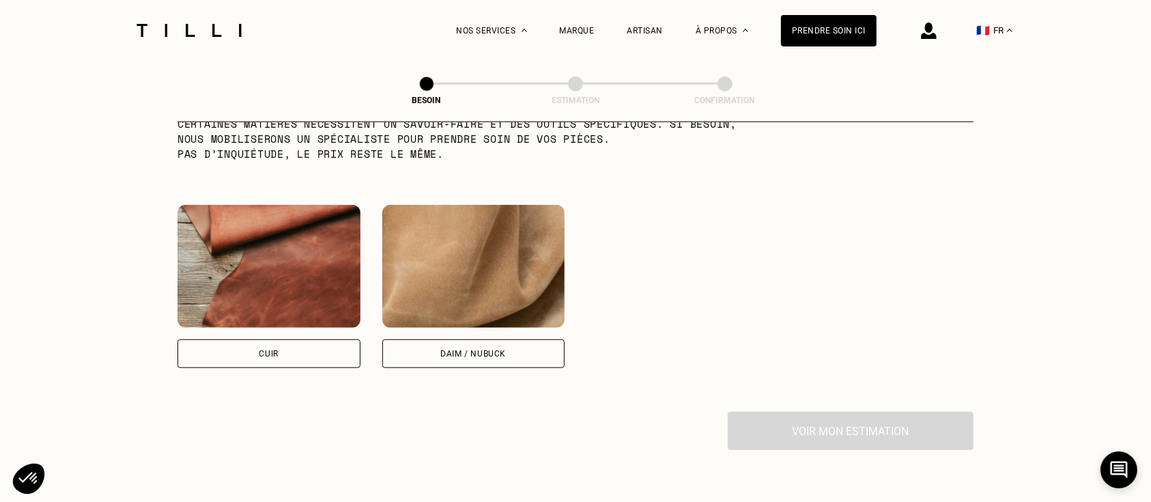
click at [273, 218] on img at bounding box center [269, 266] width 183 height 123
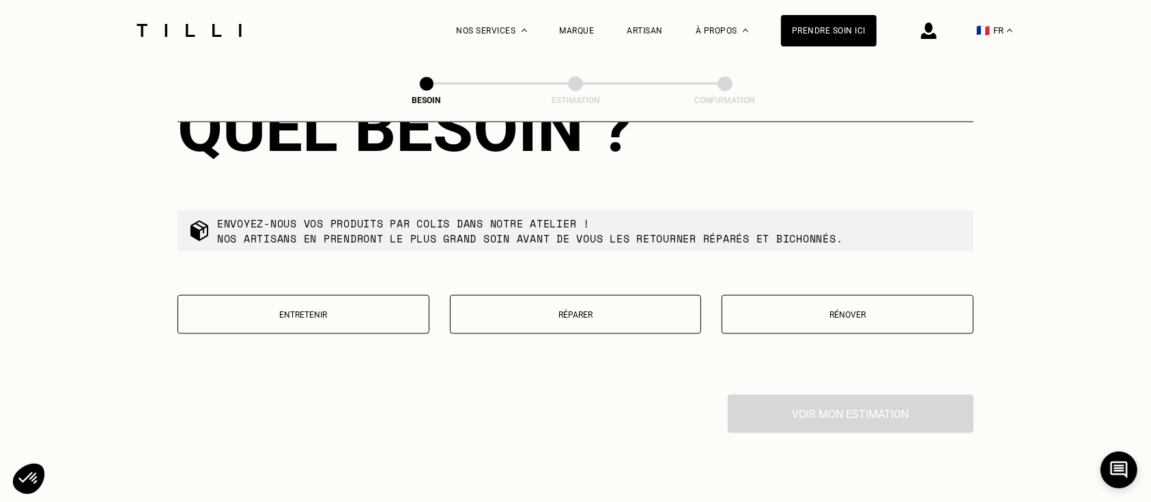
scroll to position [1584, 0]
click at [905, 309] on p "Rénover" at bounding box center [847, 314] width 237 height 10
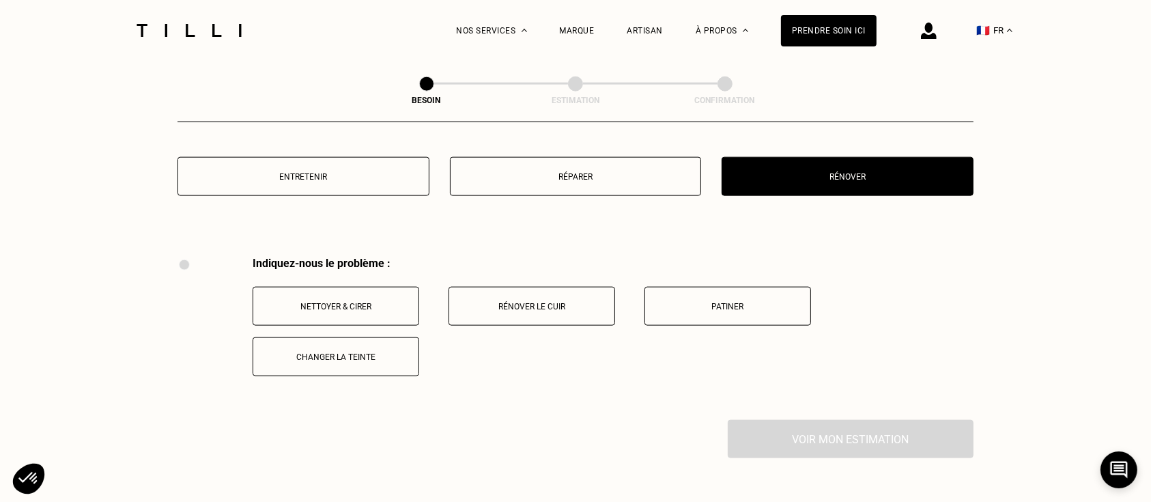
scroll to position [1714, 0]
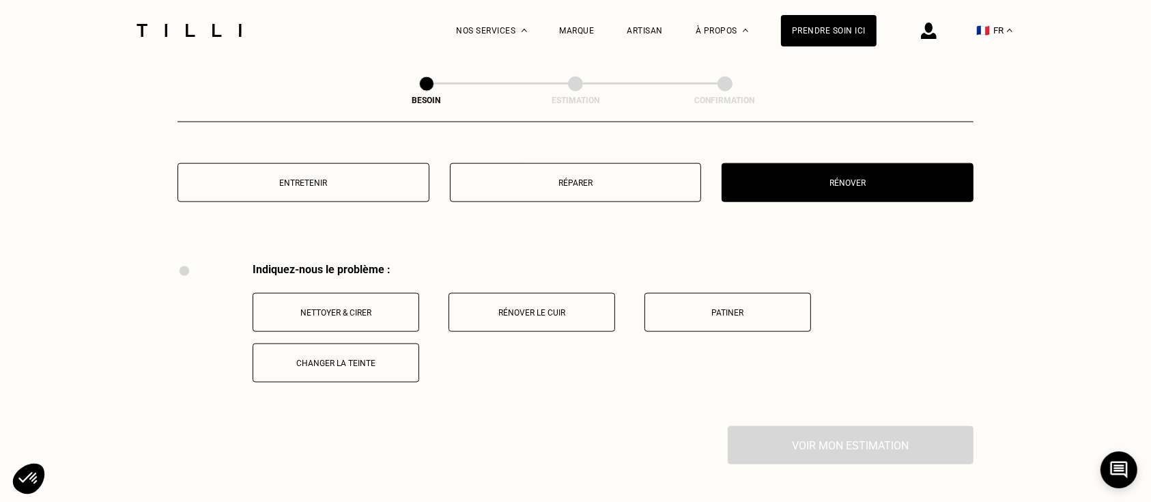
click at [647, 180] on button "Réparer" at bounding box center [576, 182] width 252 height 39
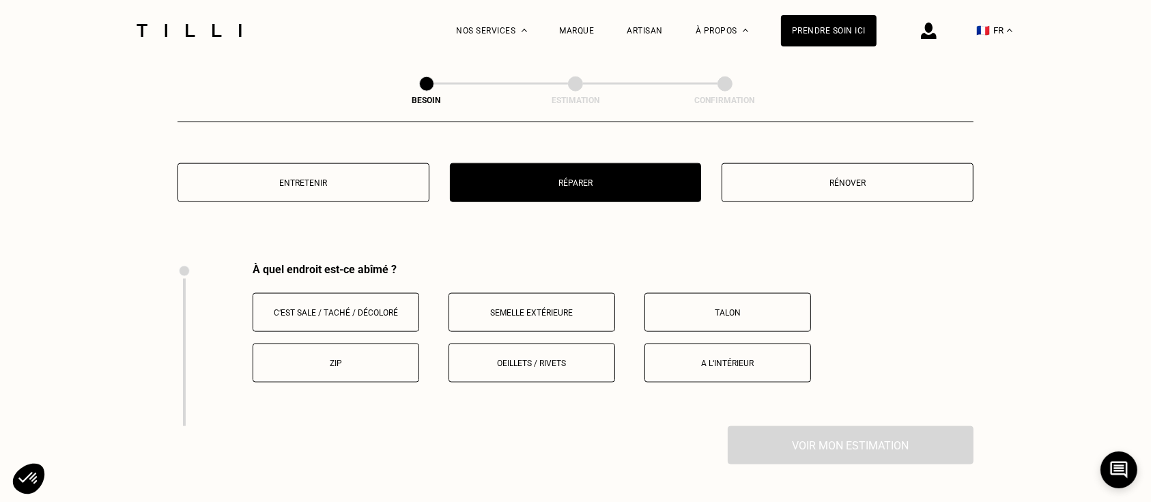
scroll to position [1816, 0]
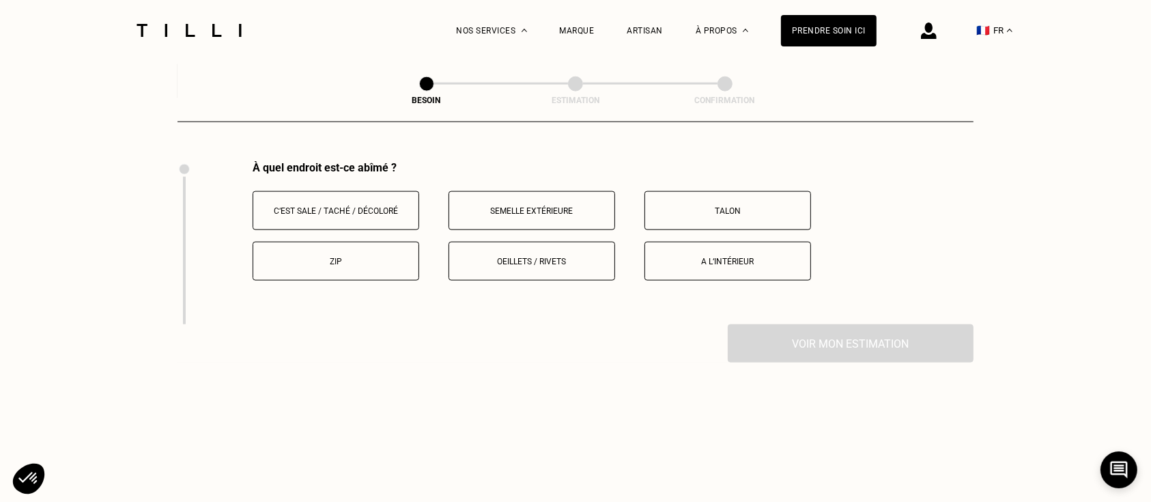
click at [726, 210] on button "Talon" at bounding box center [728, 210] width 167 height 39
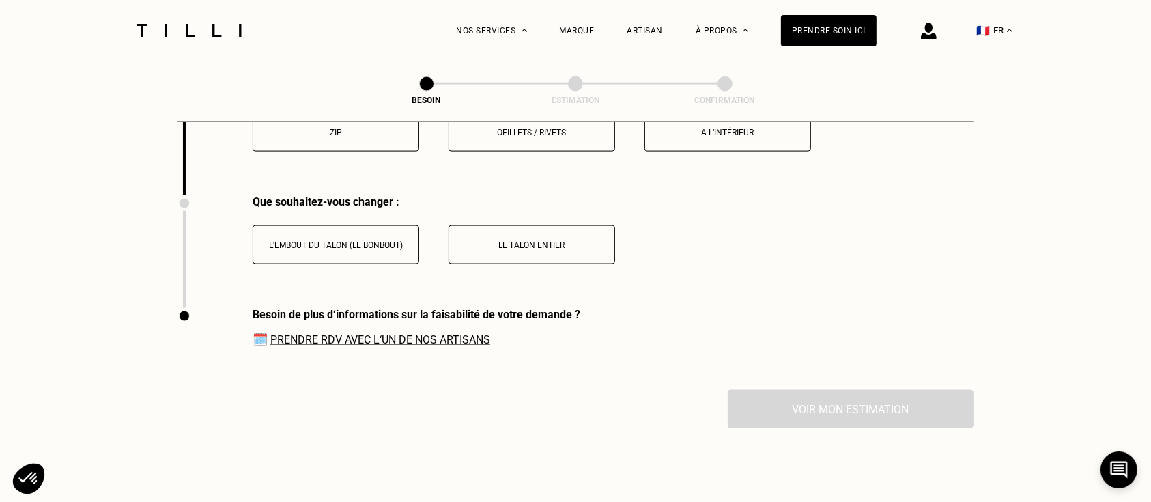
scroll to position [1980, 0]
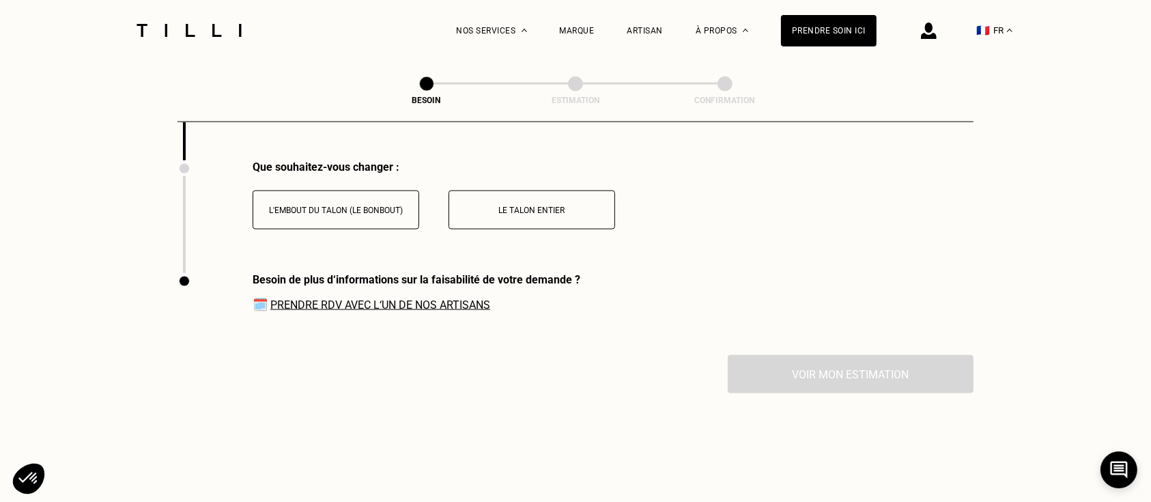
click at [596, 194] on button "Le talon entier" at bounding box center [532, 209] width 167 height 39
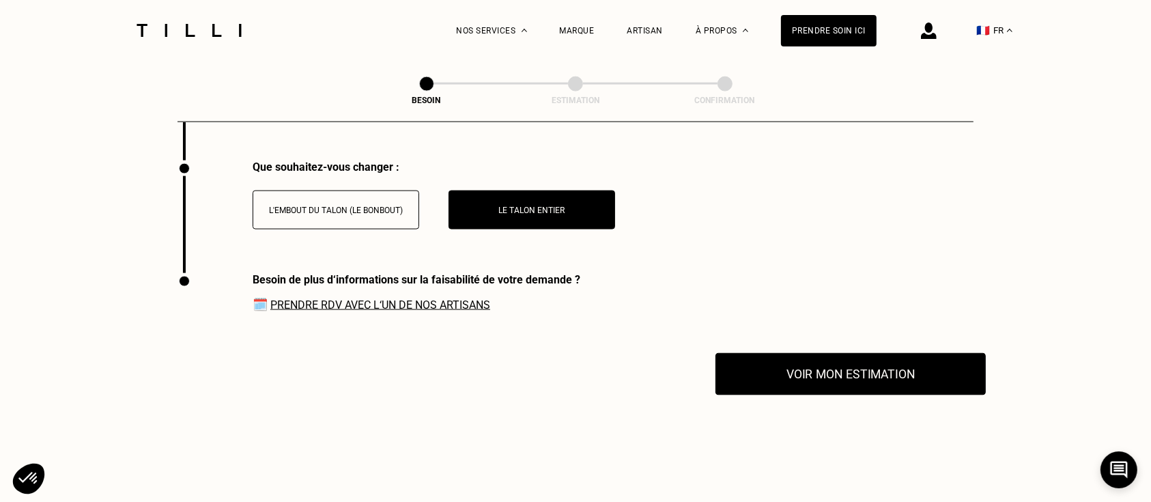
click at [804, 365] on button "Voir mon estimation" at bounding box center [851, 374] width 270 height 42
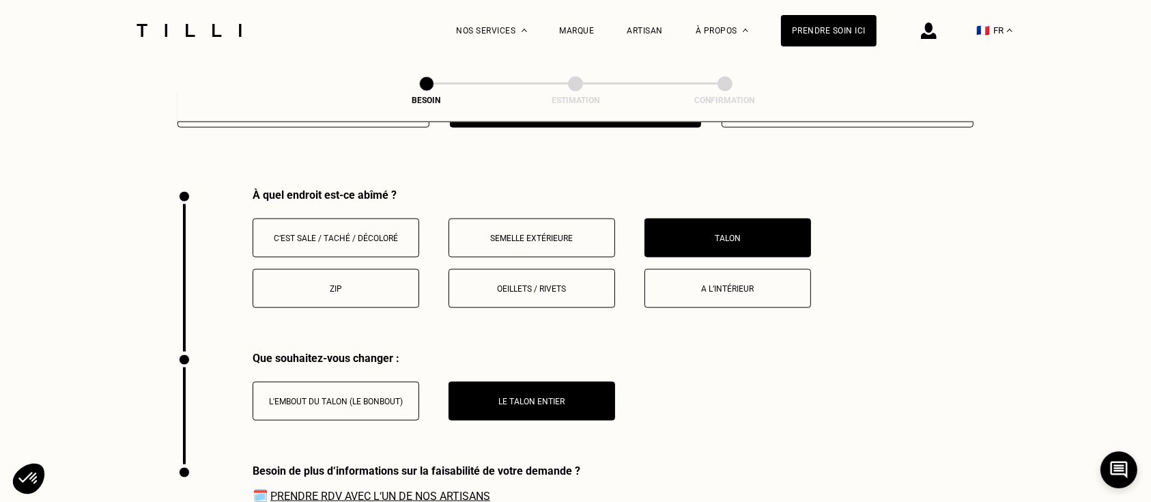
scroll to position [1710, 0]
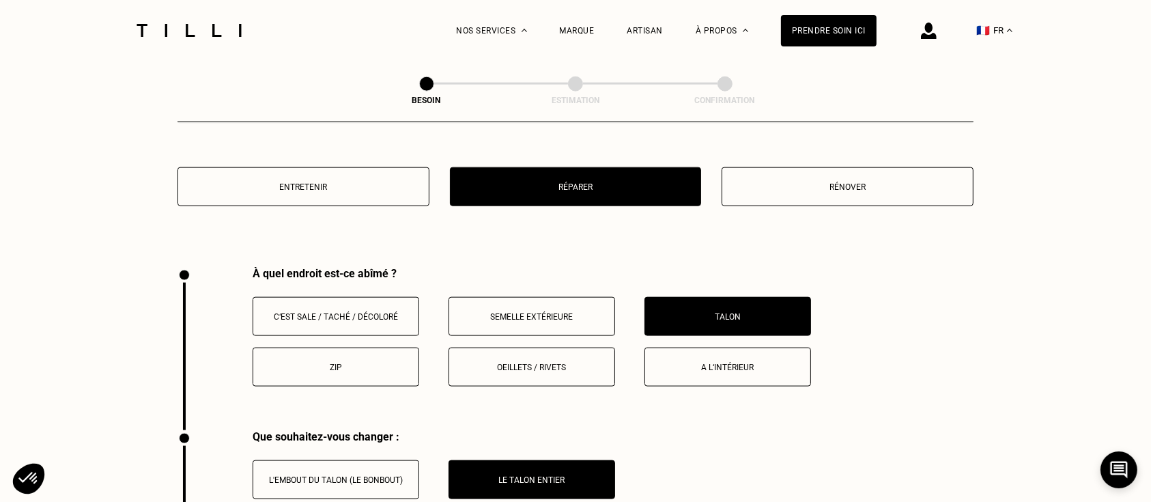
click at [558, 182] on p "Réparer" at bounding box center [575, 187] width 237 height 10
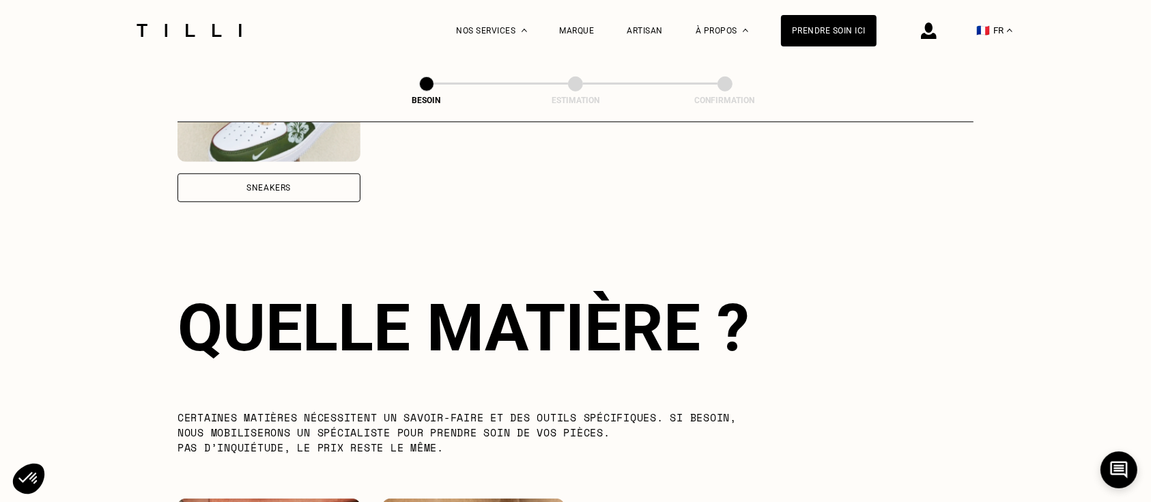
scroll to position [683, 0]
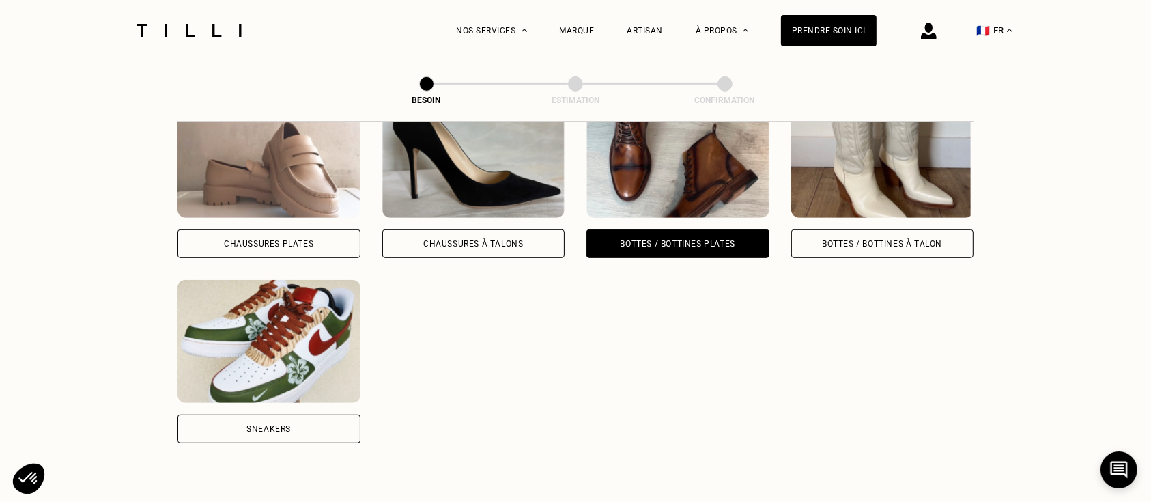
click at [231, 319] on img at bounding box center [269, 341] width 183 height 123
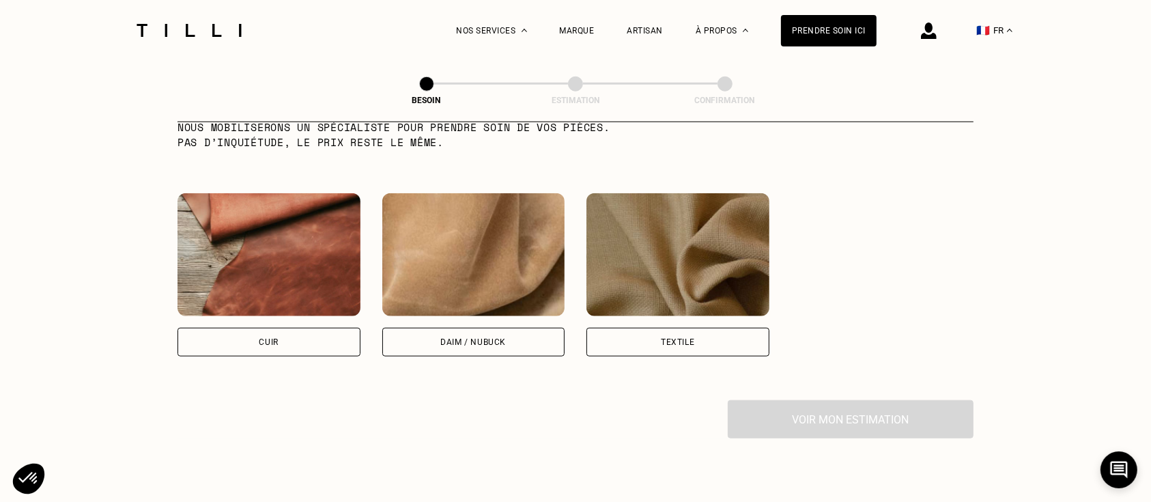
scroll to position [1230, 0]
click at [668, 232] on img at bounding box center [677, 254] width 183 height 123
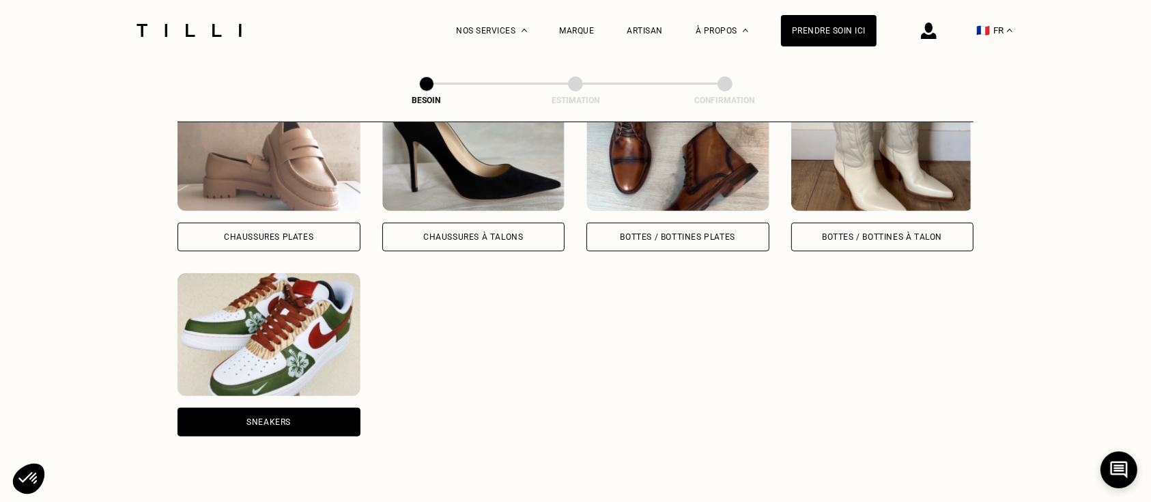
scroll to position [737, 0]
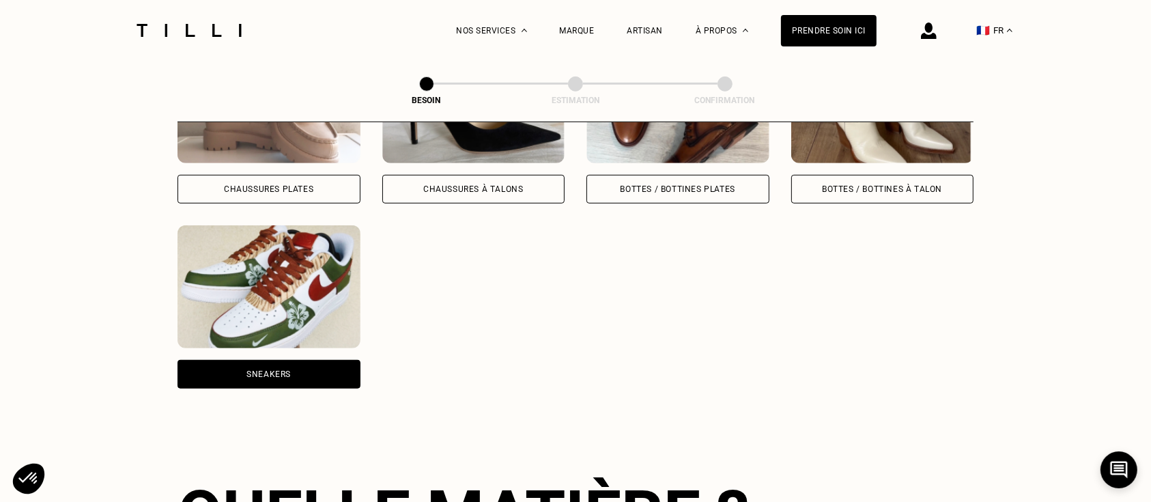
click at [283, 265] on img at bounding box center [269, 286] width 183 height 123
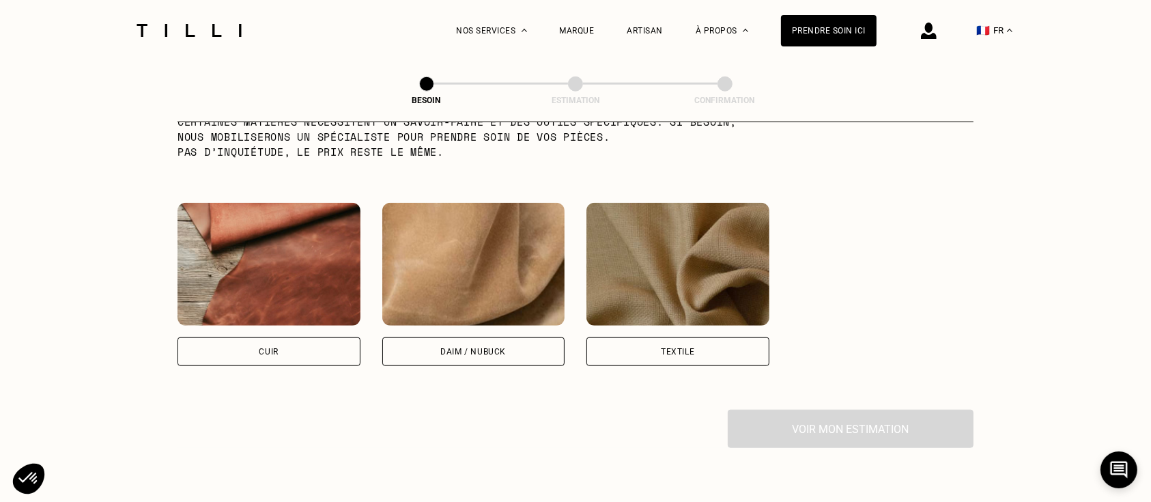
scroll to position [1241, 0]
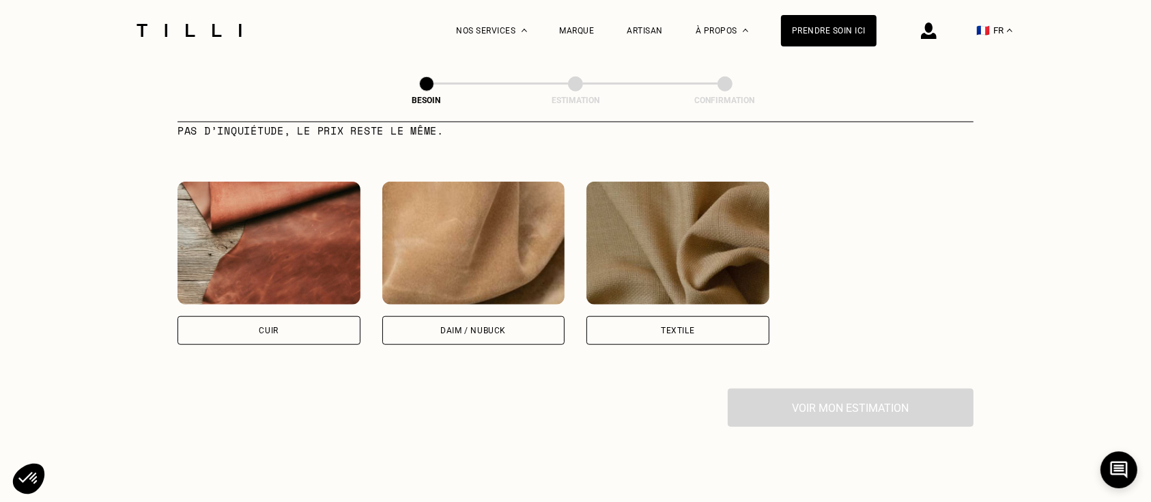
click at [651, 222] on img at bounding box center [677, 243] width 183 height 123
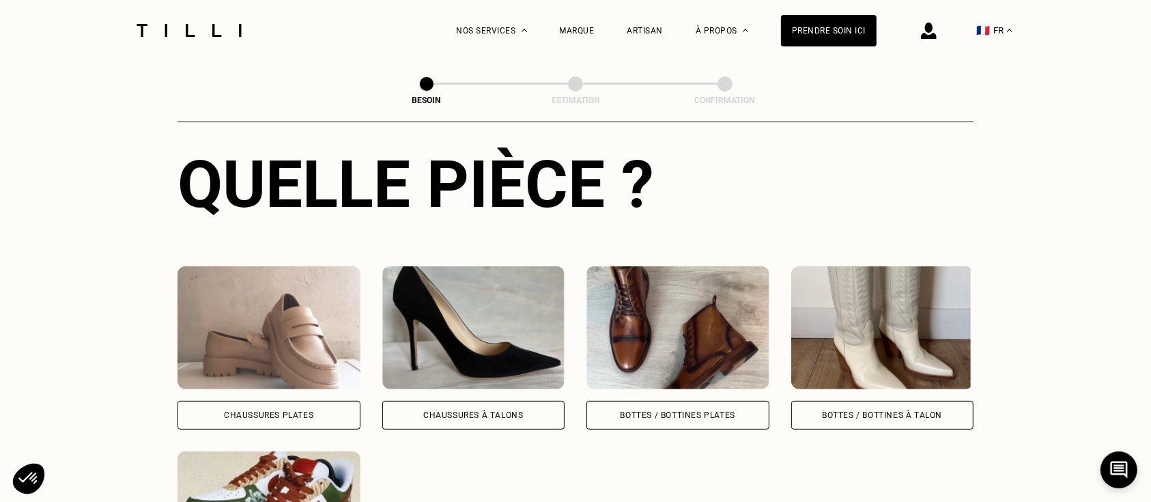
scroll to position [513, 0]
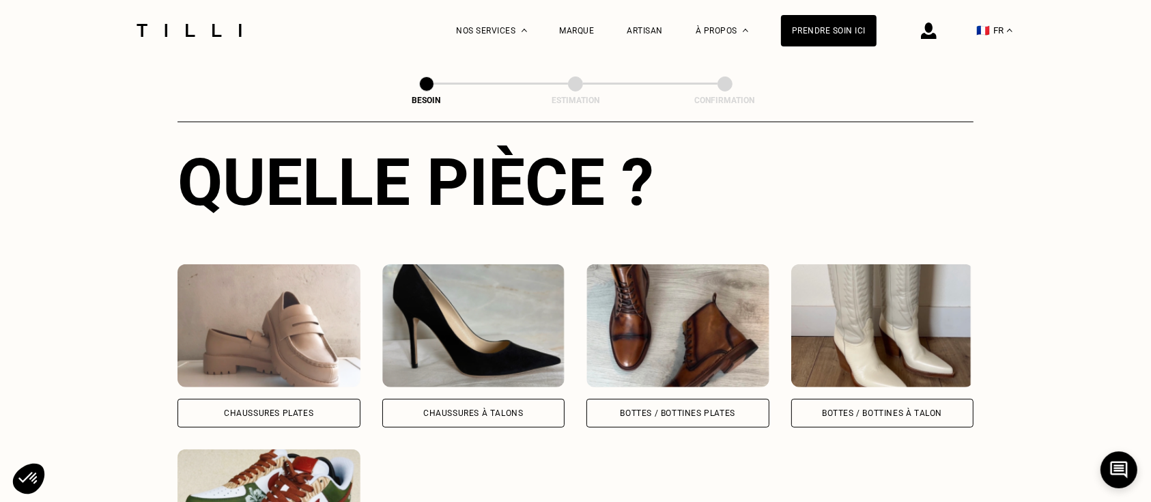
click at [694, 290] on img at bounding box center [677, 325] width 183 height 123
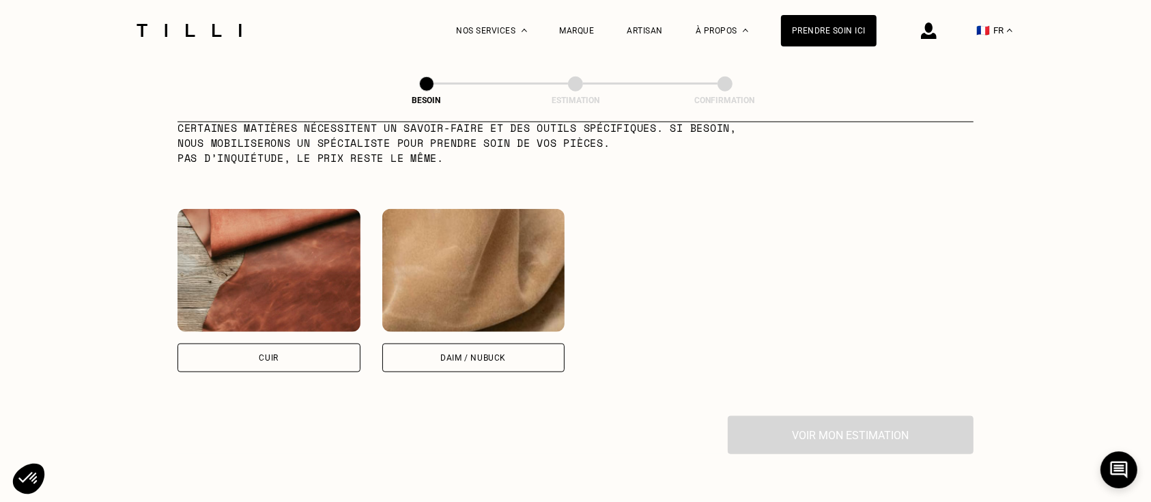
scroll to position [1217, 0]
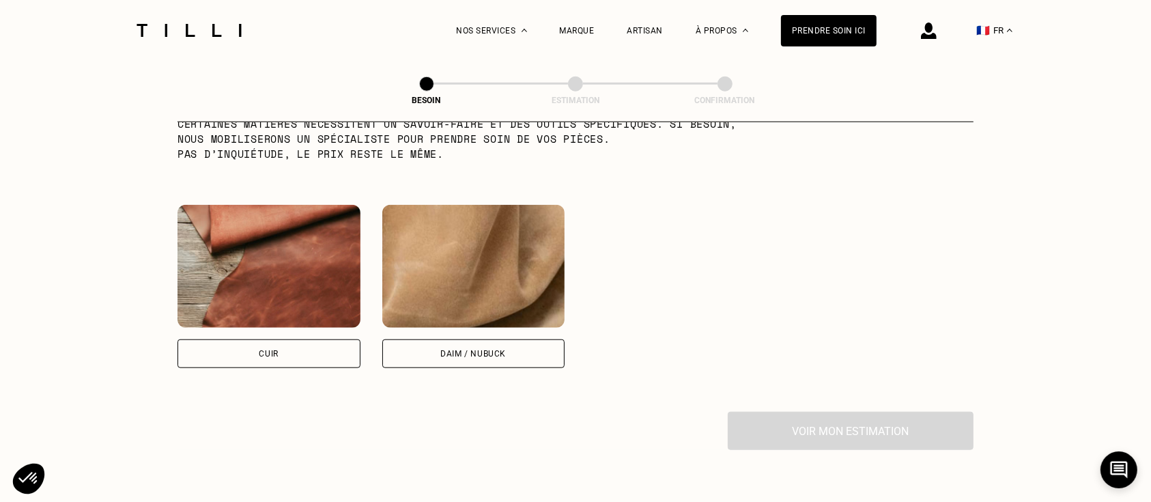
click at [289, 259] on img at bounding box center [269, 266] width 183 height 123
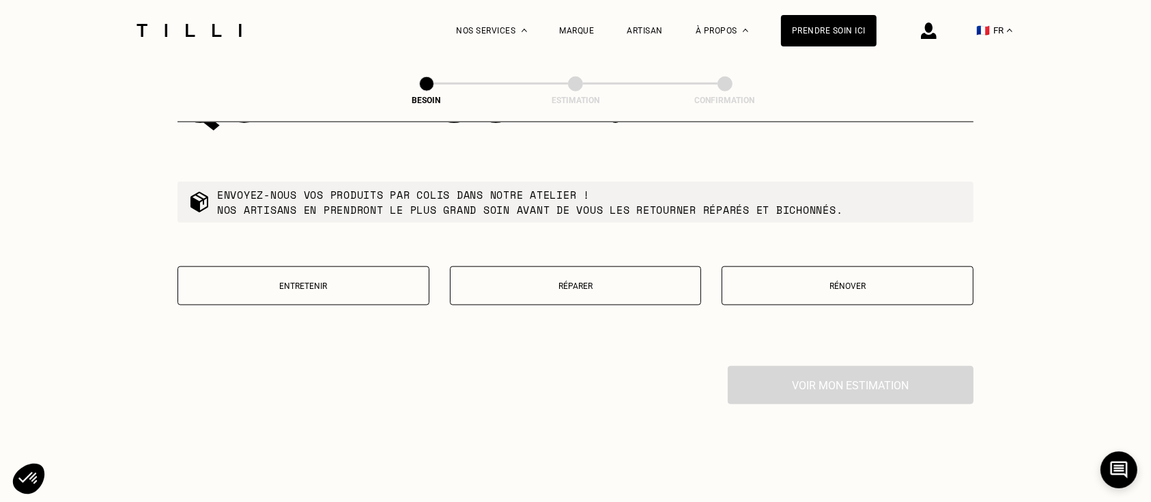
scroll to position [1613, 0]
click at [335, 270] on button "Entretenir" at bounding box center [304, 284] width 252 height 39
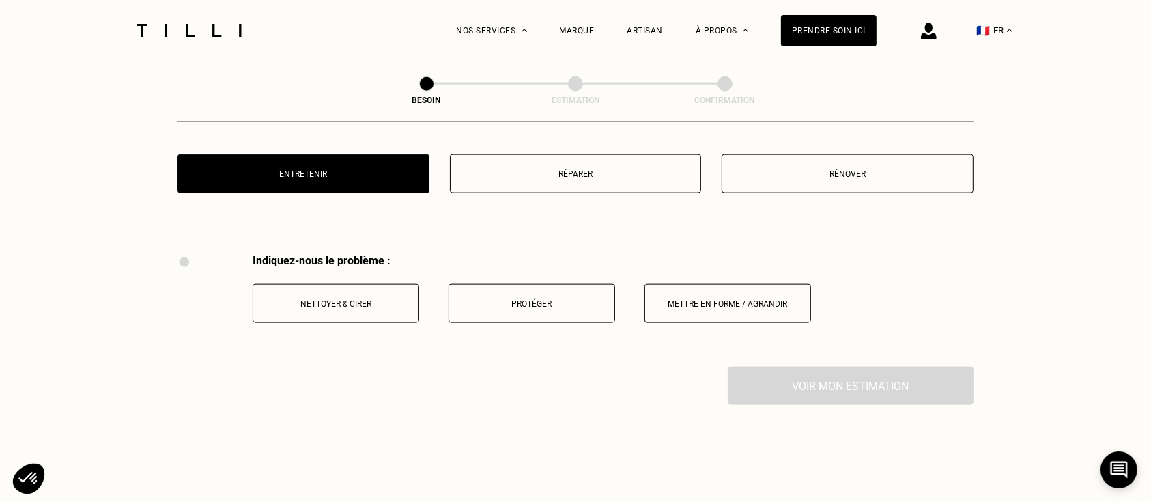
scroll to position [1690, 0]
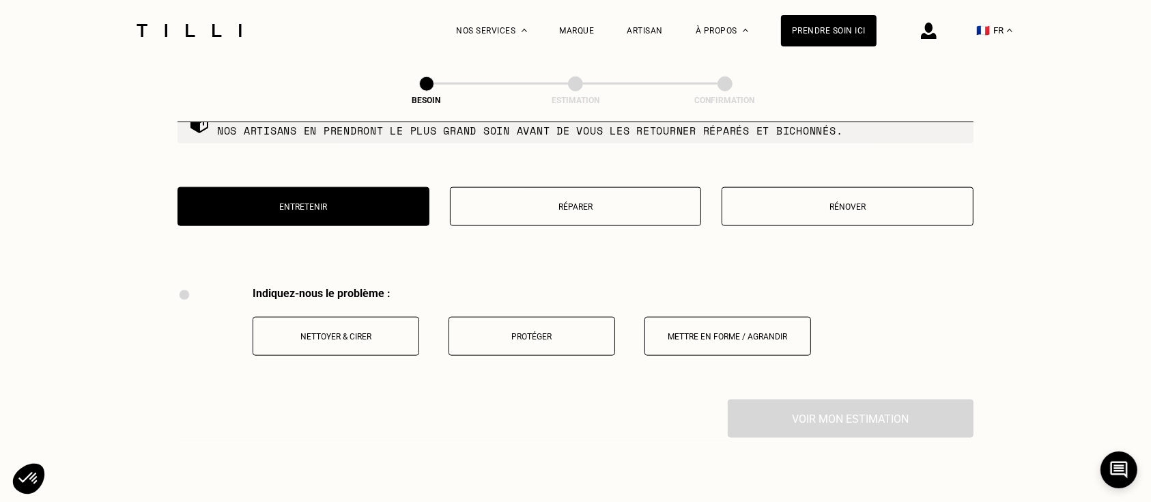
click at [818, 208] on button "Rénover" at bounding box center [848, 206] width 252 height 39
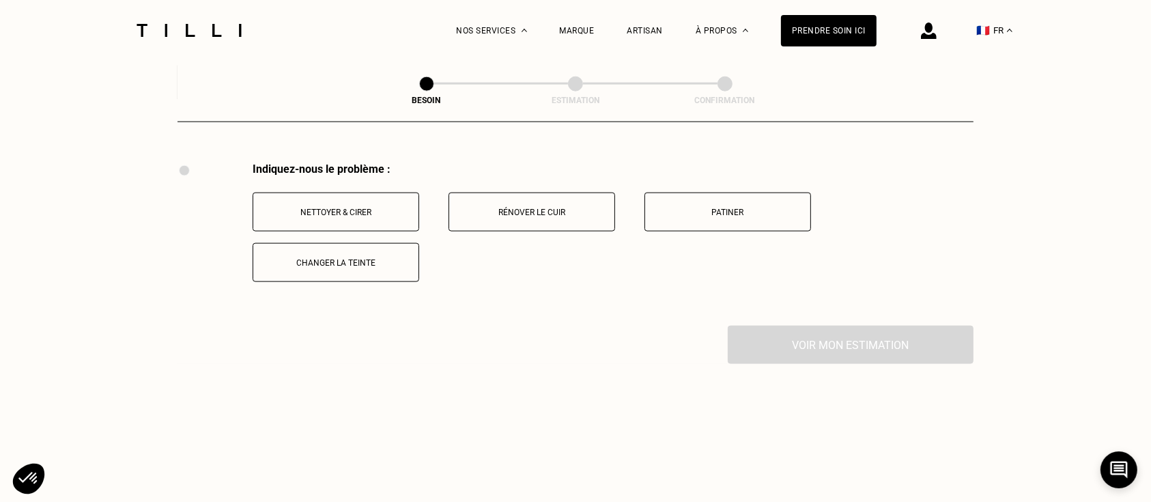
scroll to position [1816, 0]
click at [546, 206] on p "Rénover le cuir" at bounding box center [532, 211] width 152 height 10
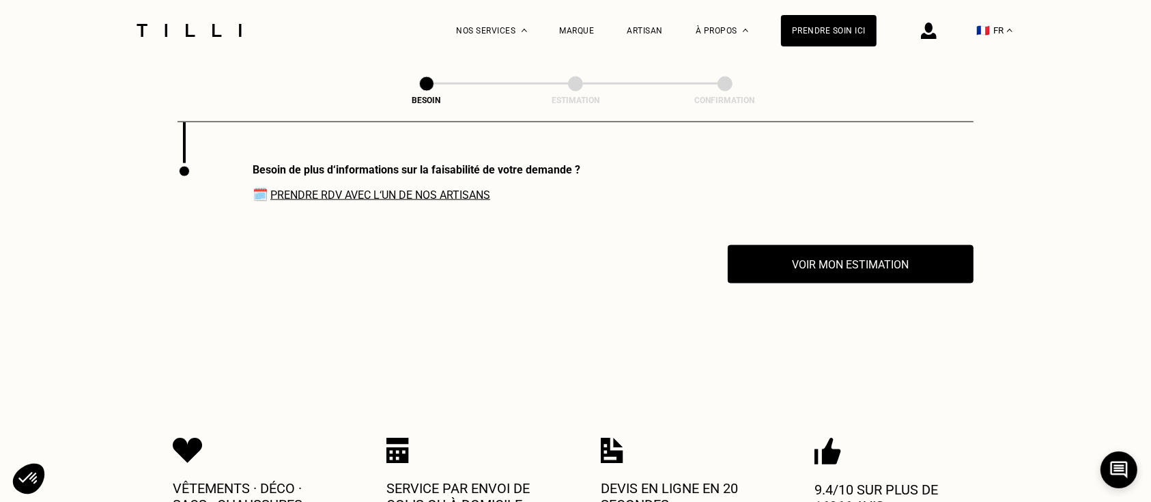
scroll to position [1980, 0]
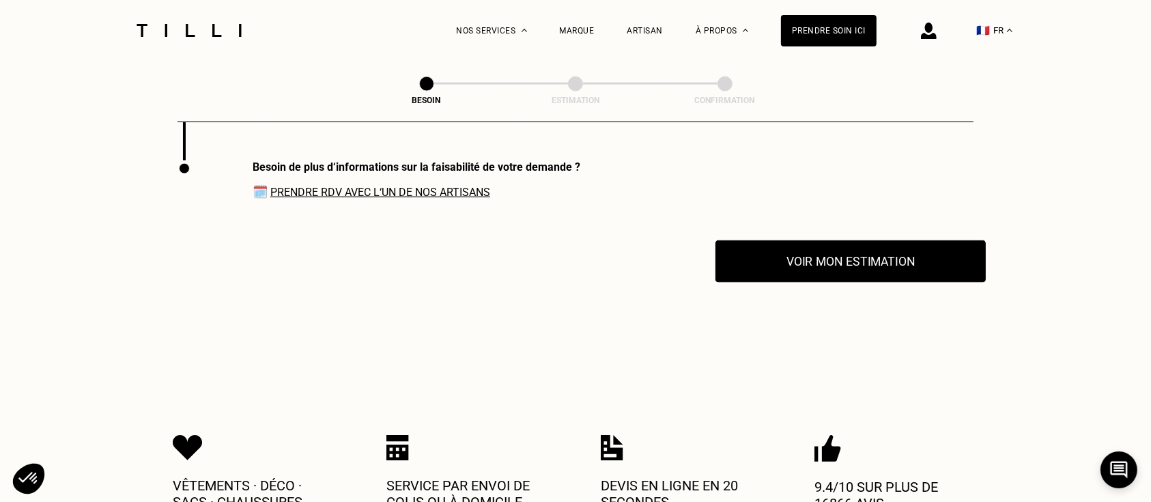
click at [869, 264] on button "Voir mon estimation" at bounding box center [851, 261] width 270 height 42
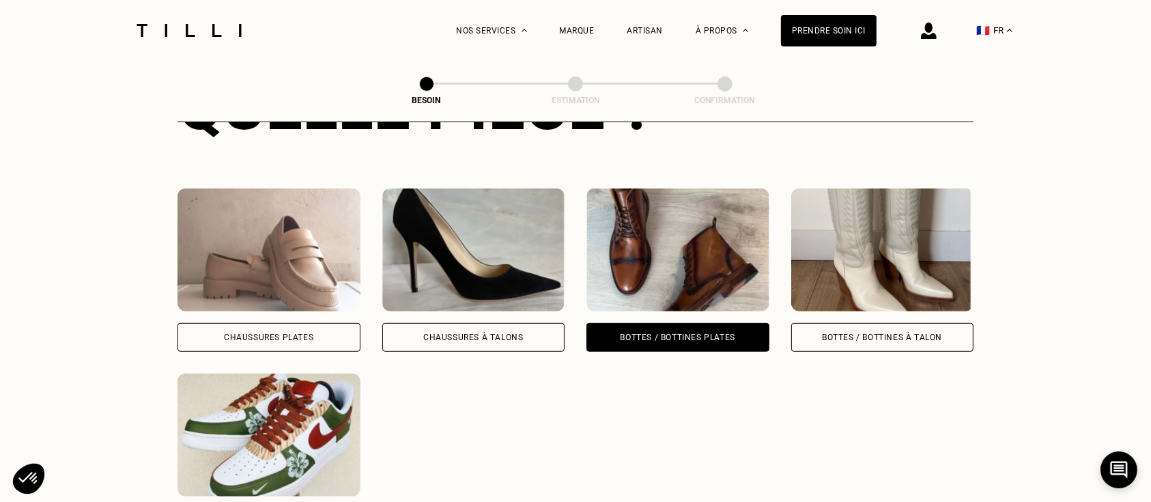
scroll to position [613, 0]
